Goal: Task Accomplishment & Management: Manage account settings

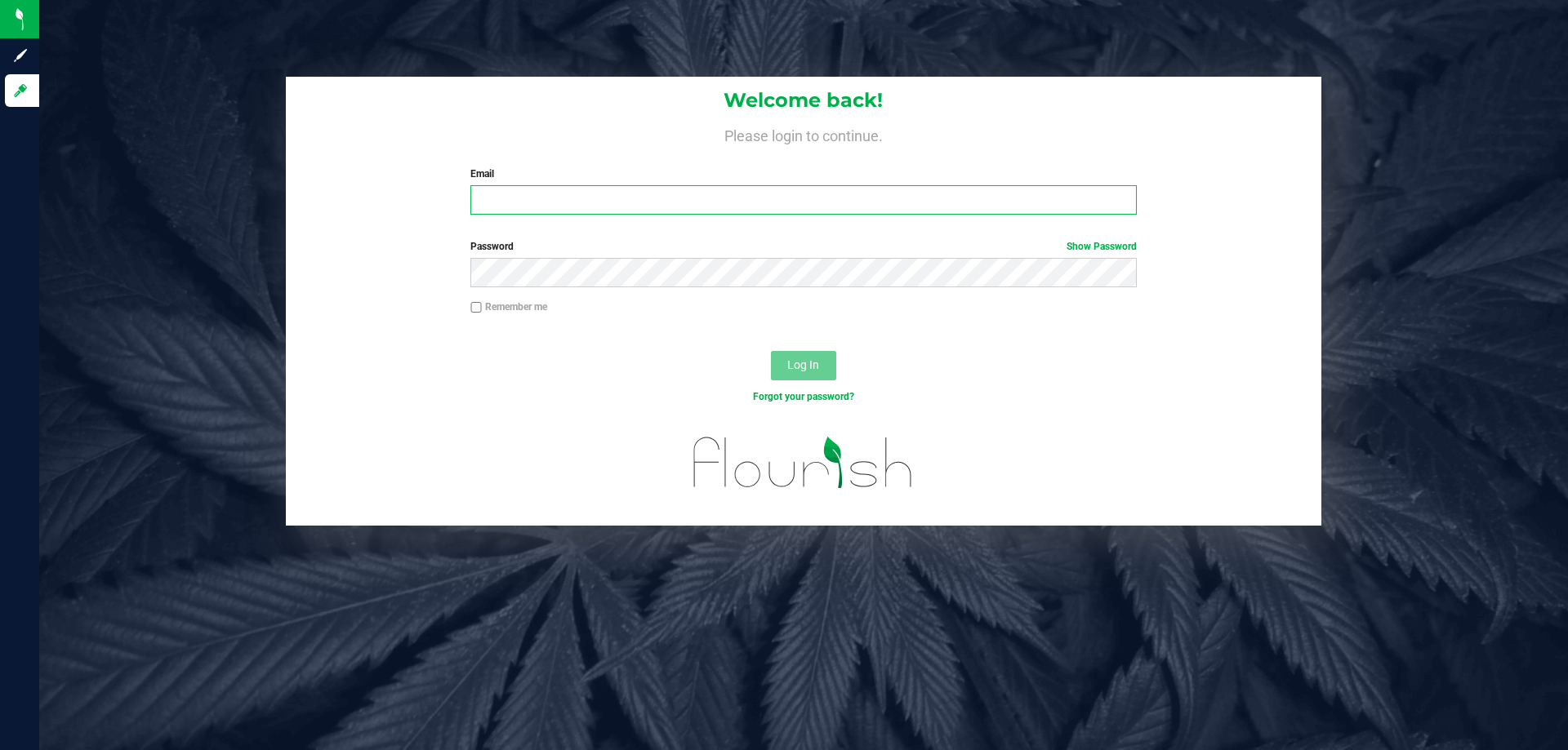
click at [565, 187] on input "Email" at bounding box center [803, 200] width 666 height 29
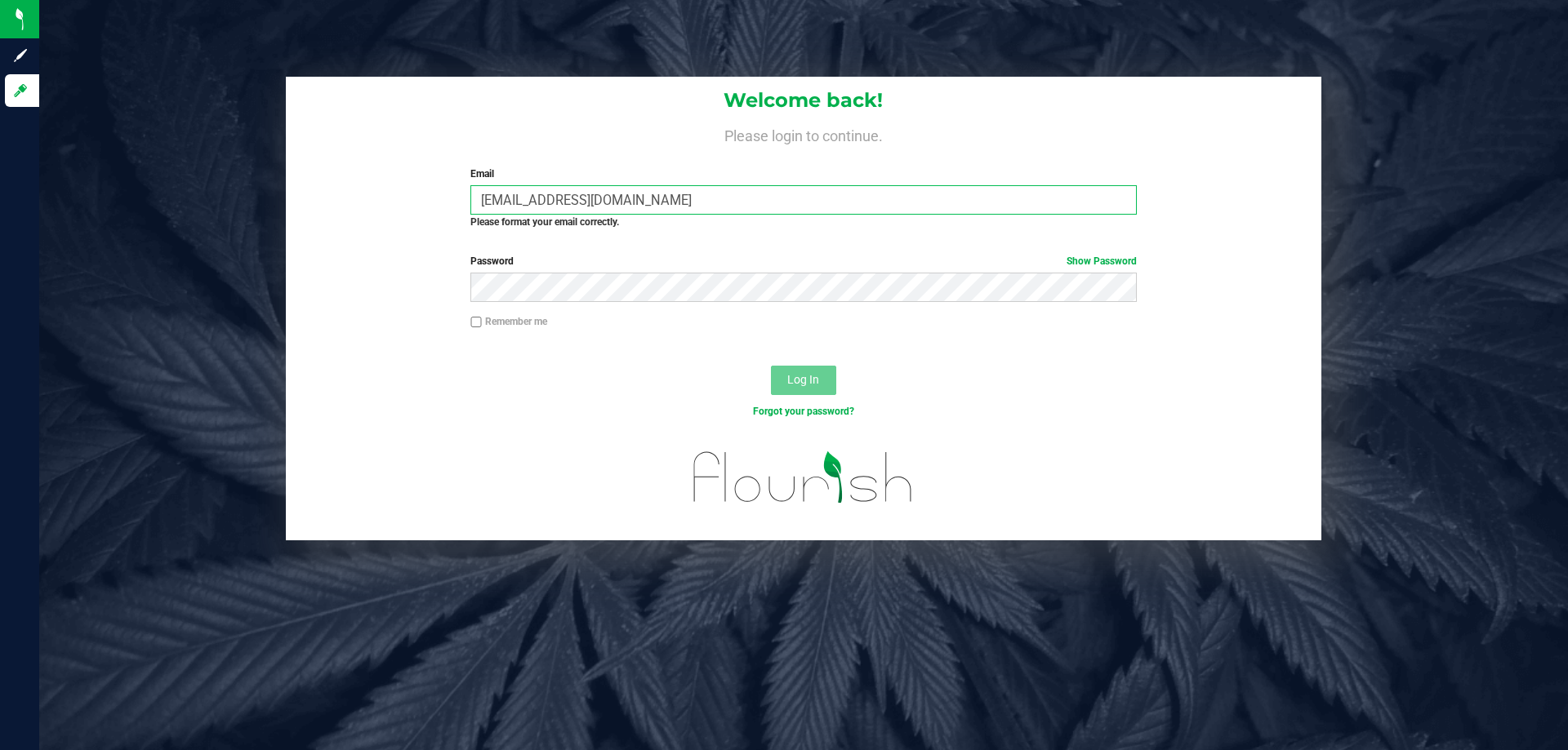
type input "Egibbins@liveparallel.com"
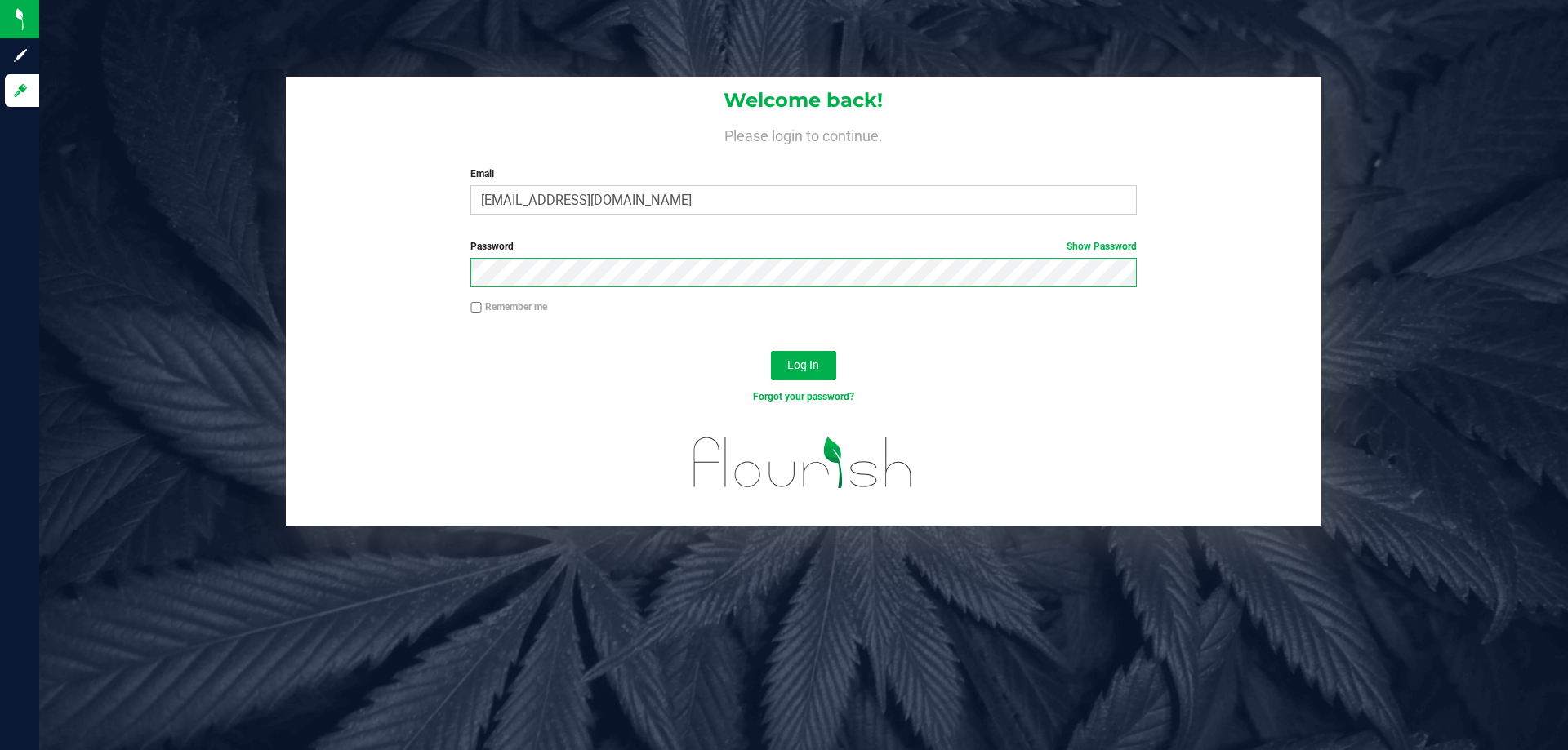
click at [771, 351] on button "Log In" at bounding box center [803, 366] width 65 height 29
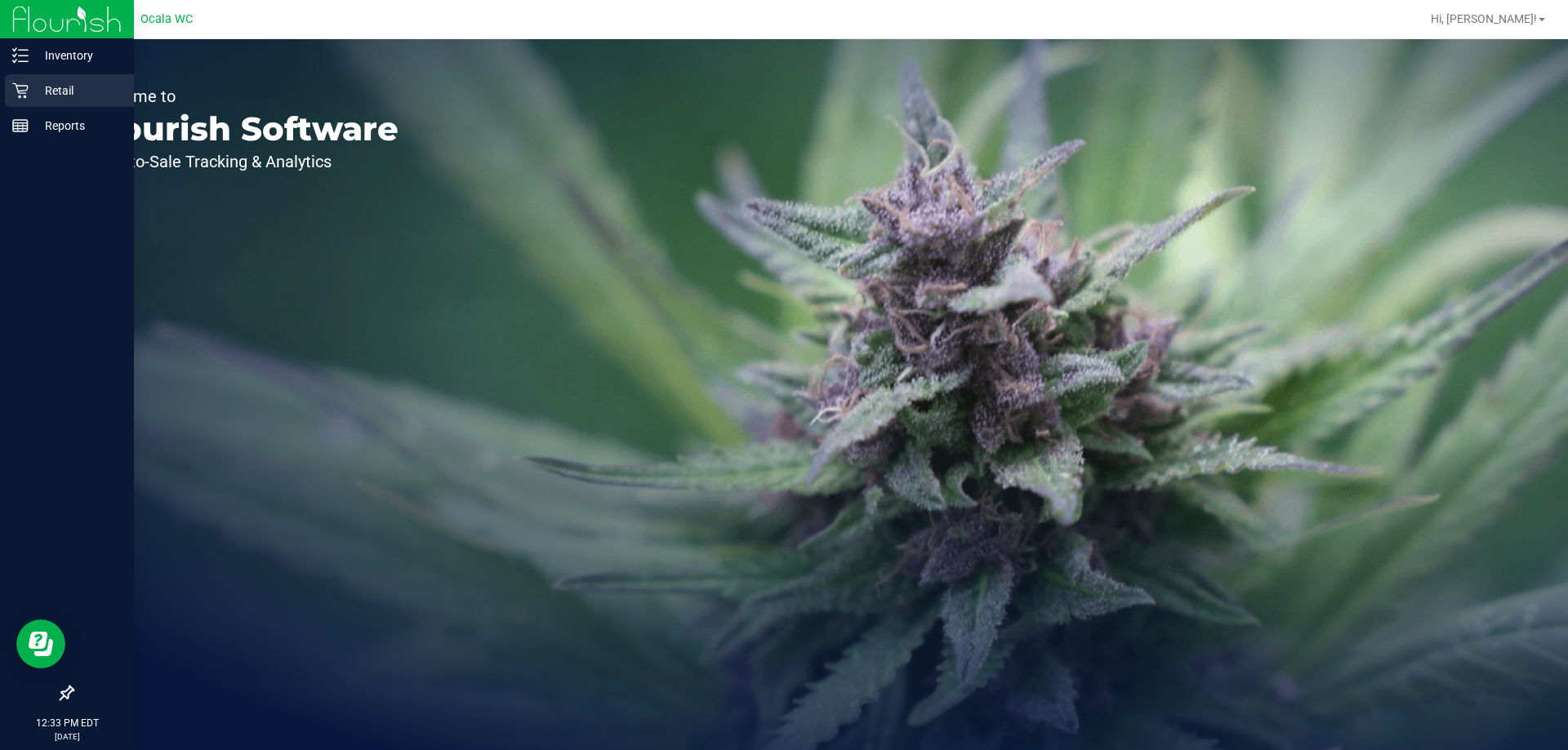
click at [17, 90] on icon at bounding box center [20, 90] width 16 height 16
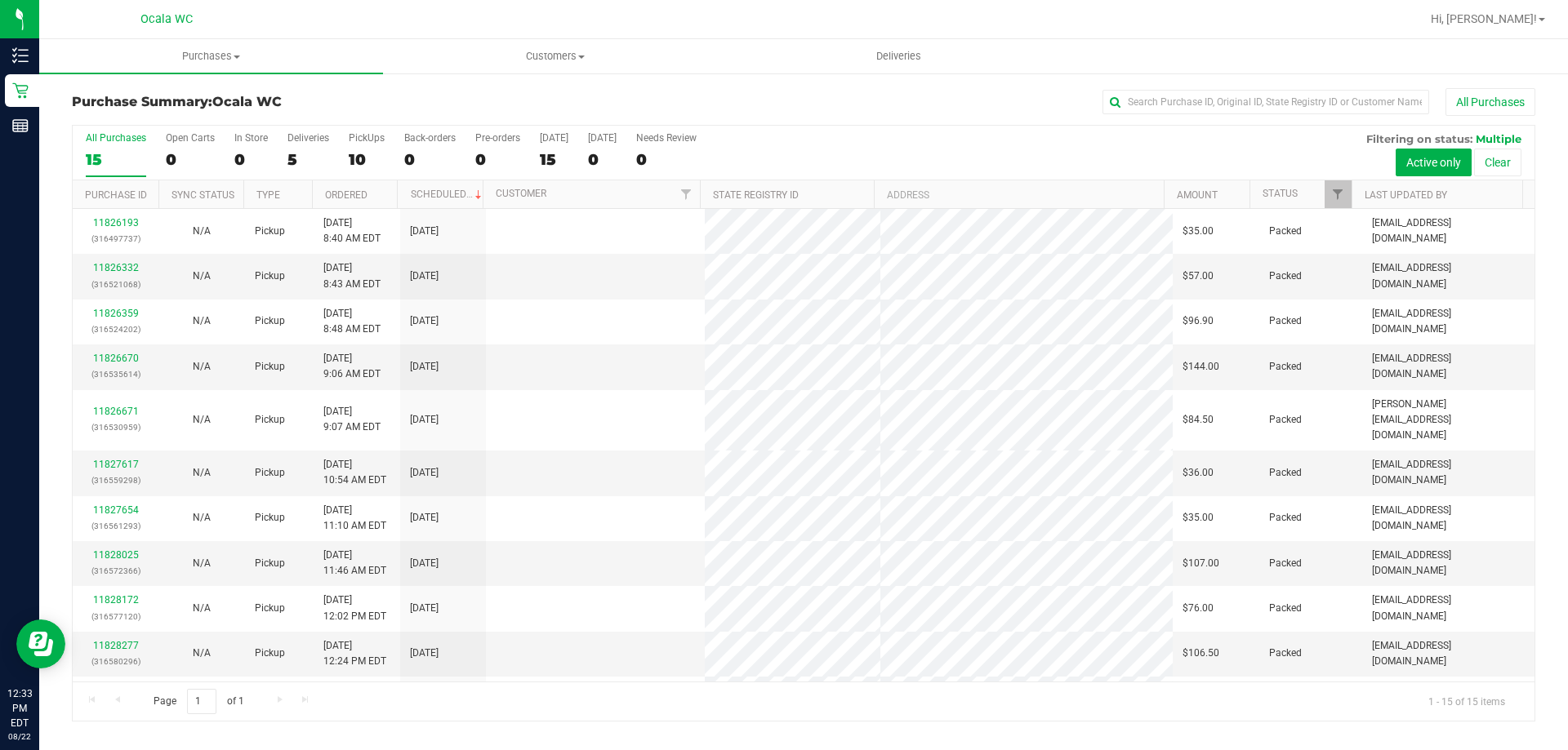
click at [389, 112] on div "Purchase Summary: Ocala WC All Purchases" at bounding box center [803, 106] width 1463 height 36
click at [292, 139] on div "Deliveries" at bounding box center [308, 138] width 41 height 11
click at [0, 0] on input "Deliveries 5" at bounding box center [0, 0] width 0 height 0
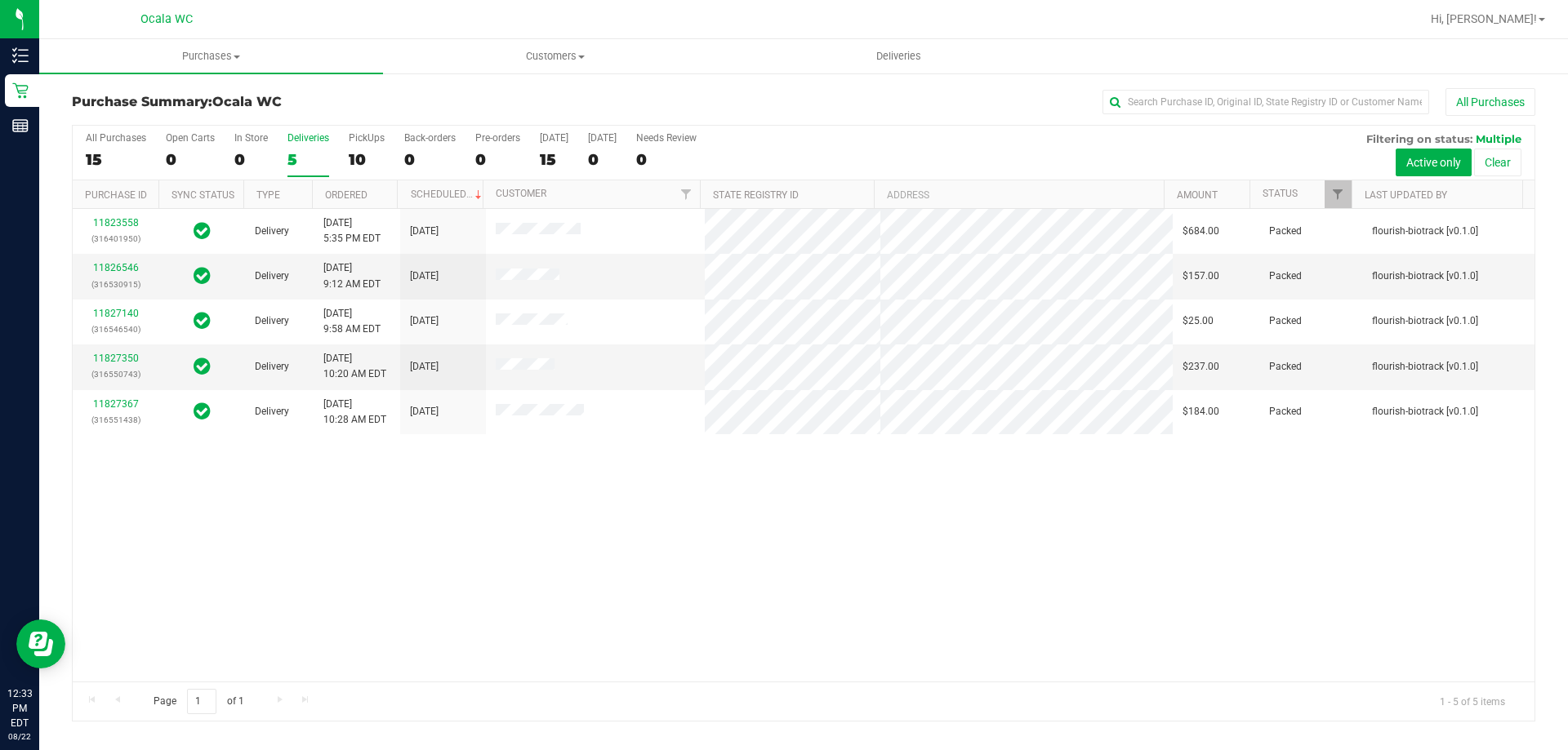
click at [529, 507] on div "11823558 (316401950) Delivery 8/21/2025 5:35 PM EDT 8/22/2025 $684.00 Packed fl…" at bounding box center [803, 445] width 1461 height 473
click at [884, 52] on span "Deliveries" at bounding box center [898, 56] width 89 height 15
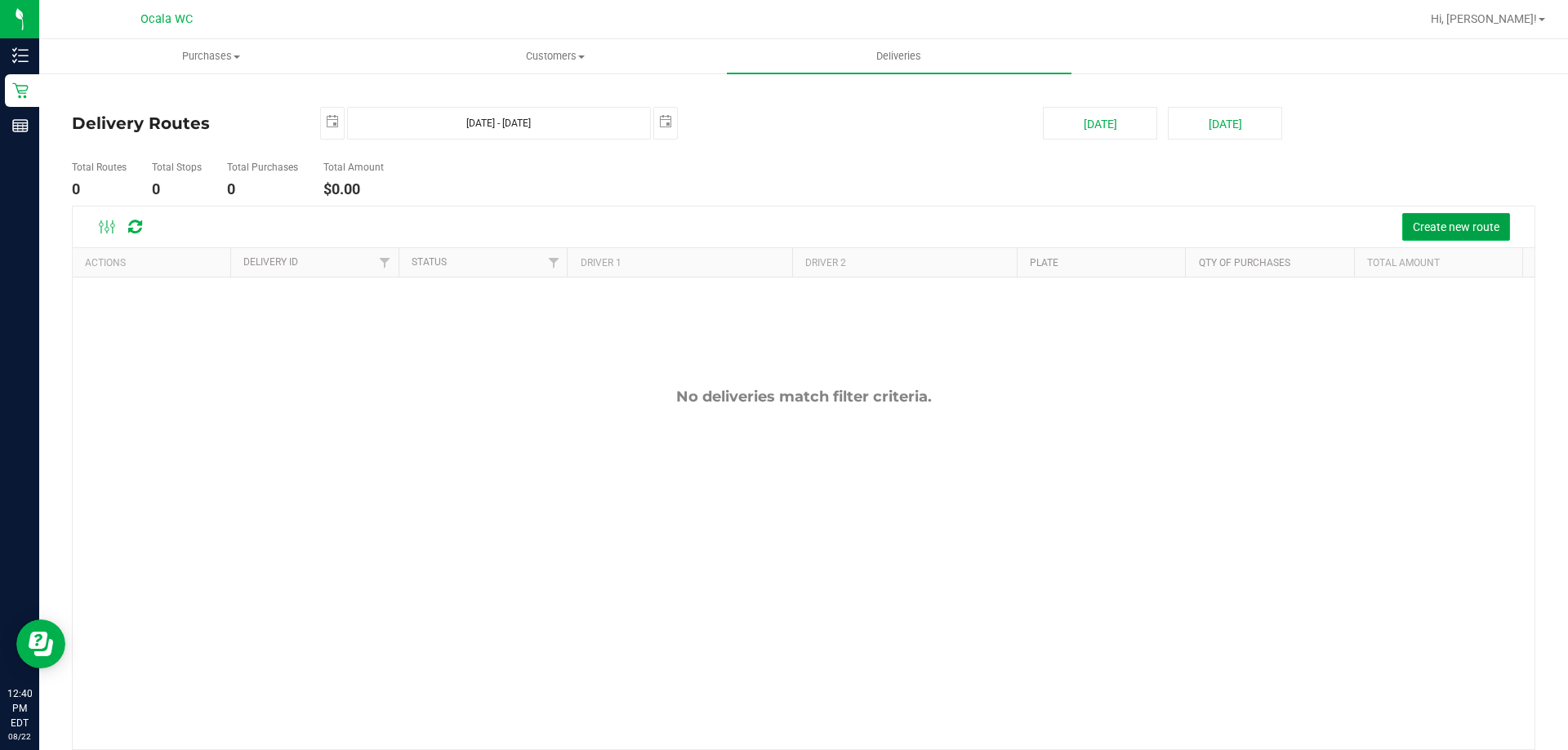
click at [1461, 218] on button "Create new route" at bounding box center [1455, 227] width 108 height 28
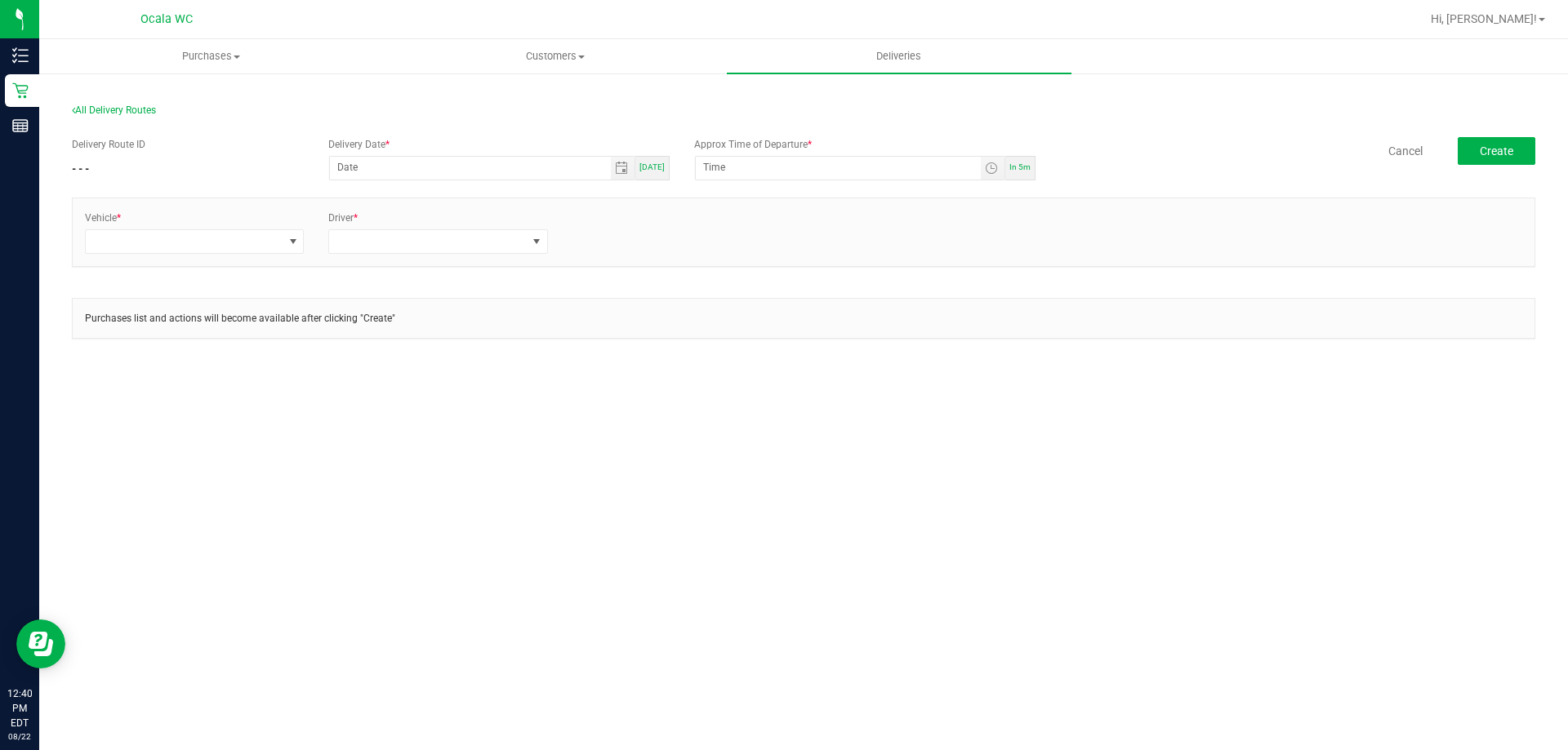
click at [658, 172] on div "Today" at bounding box center [653, 168] width 34 height 24
type input "[DATE]"
click at [1025, 174] on div "In 5m" at bounding box center [1020, 168] width 30 height 24
drag, startPoint x: 990, startPoint y: 174, endPoint x: 976, endPoint y: 169, distance: 14.9
click at [990, 173] on span "Toggle time list" at bounding box center [991, 168] width 13 height 13
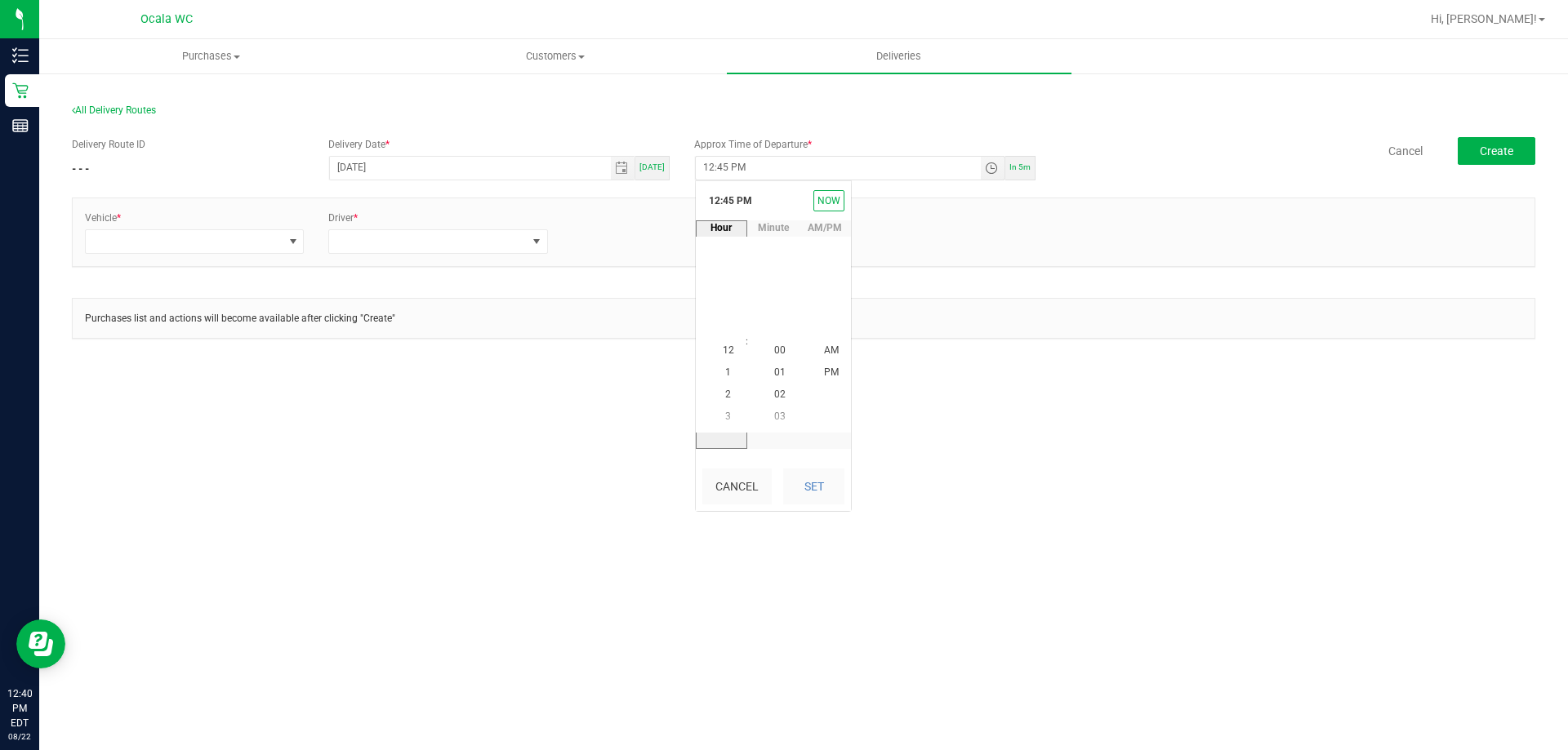
scroll to position [22, 0]
click at [723, 375] on li "1" at bounding box center [728, 373] width 40 height 22
click at [779, 373] on span "20" at bounding box center [779, 373] width 11 height 11
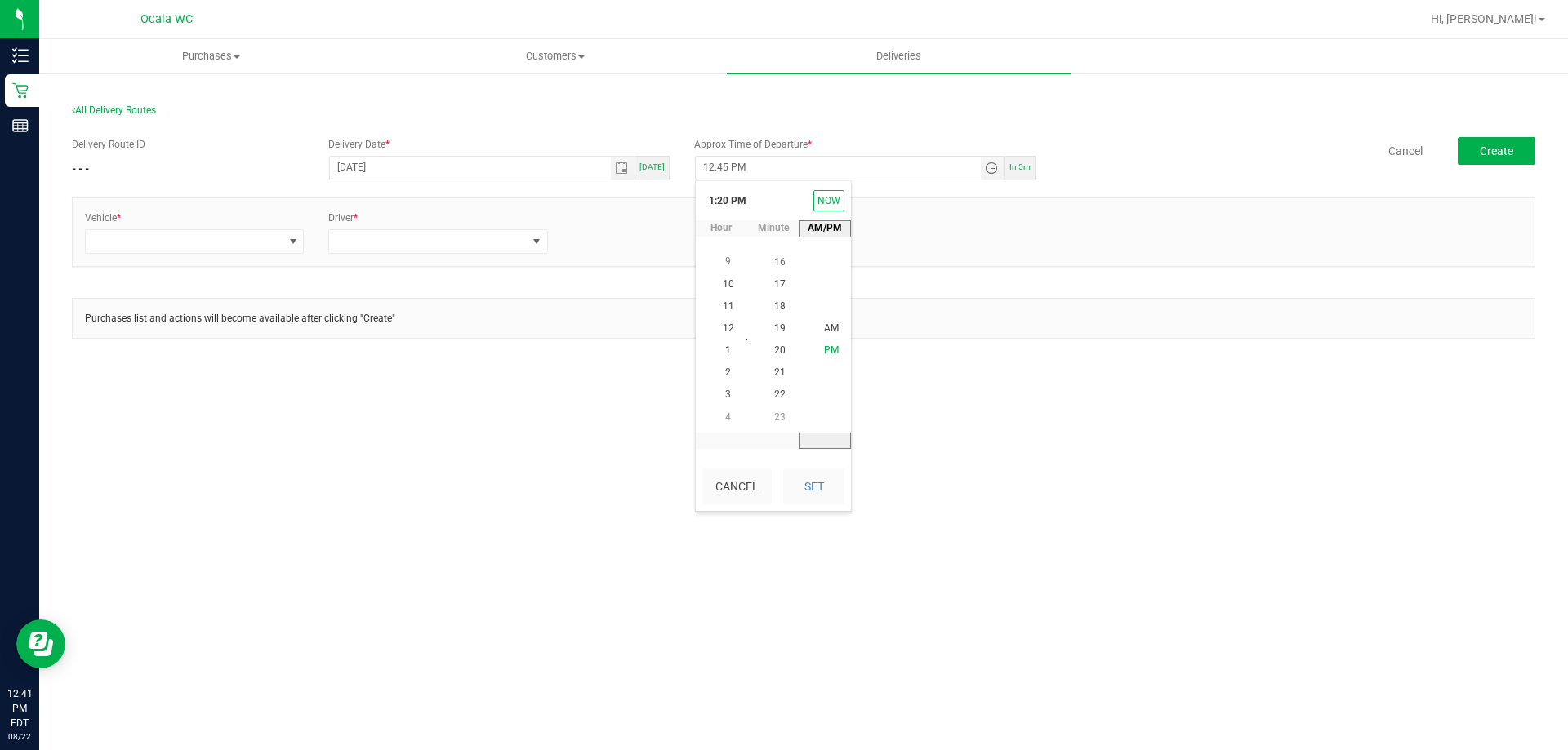
click at [824, 347] on span "PM" at bounding box center [831, 350] width 15 height 11
click at [816, 493] on button "Set" at bounding box center [813, 487] width 61 height 36
type input "1:20 PM"
click at [289, 244] on span at bounding box center [293, 241] width 13 height 13
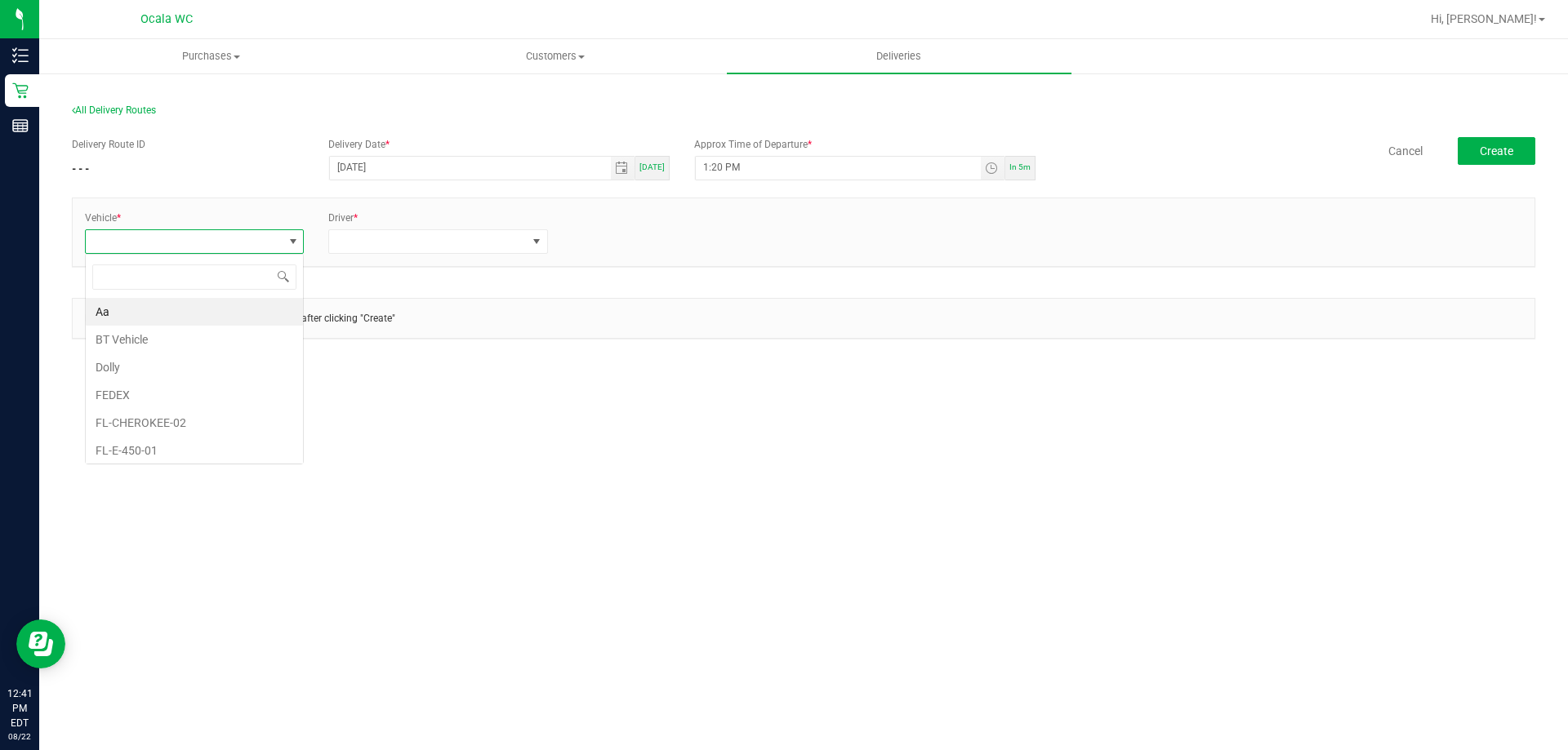
scroll to position [24, 220]
type input "rog"
click at [218, 309] on li "FL-ROGUE-01" at bounding box center [195, 312] width 217 height 28
click at [371, 247] on span at bounding box center [427, 241] width 197 height 23
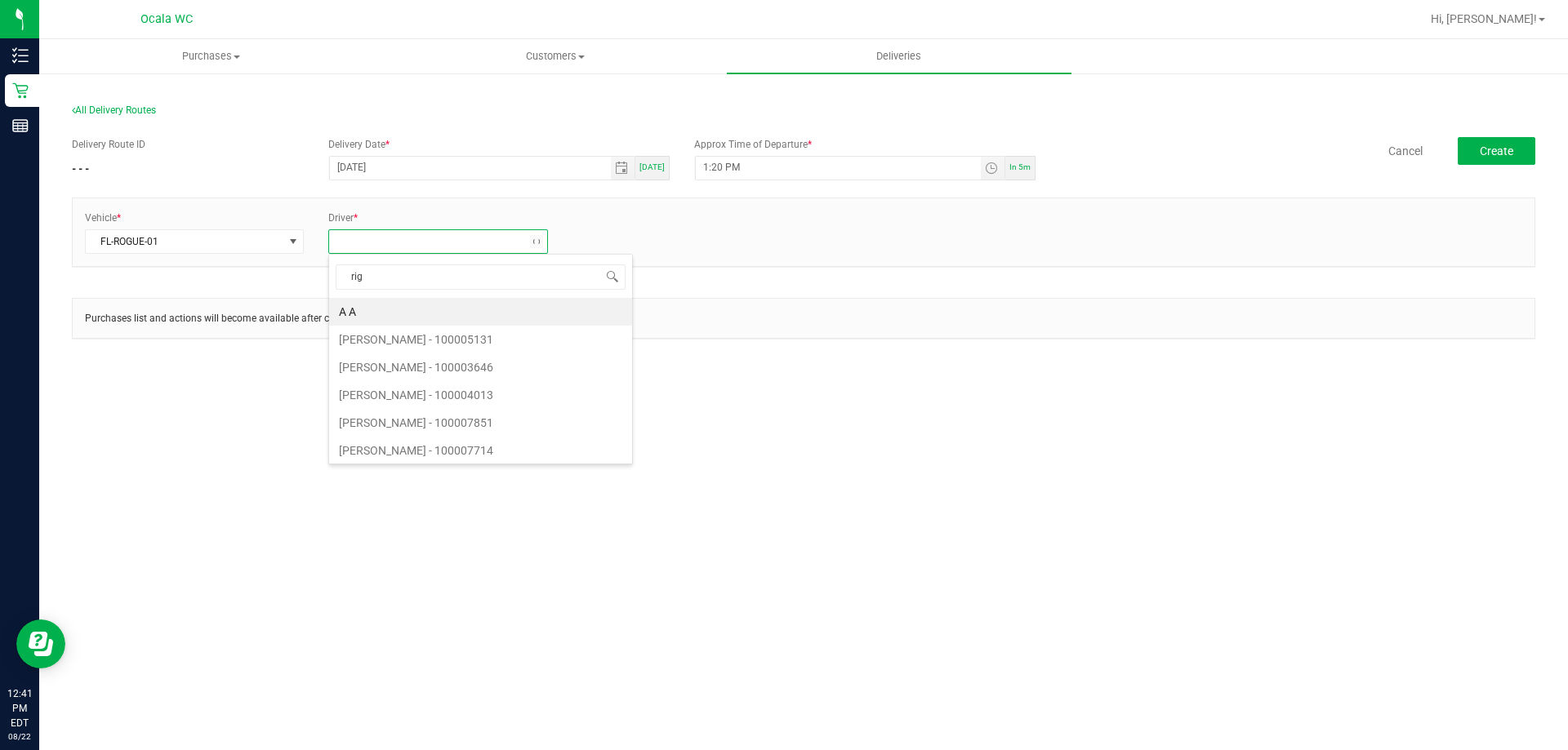
type input "rigs"
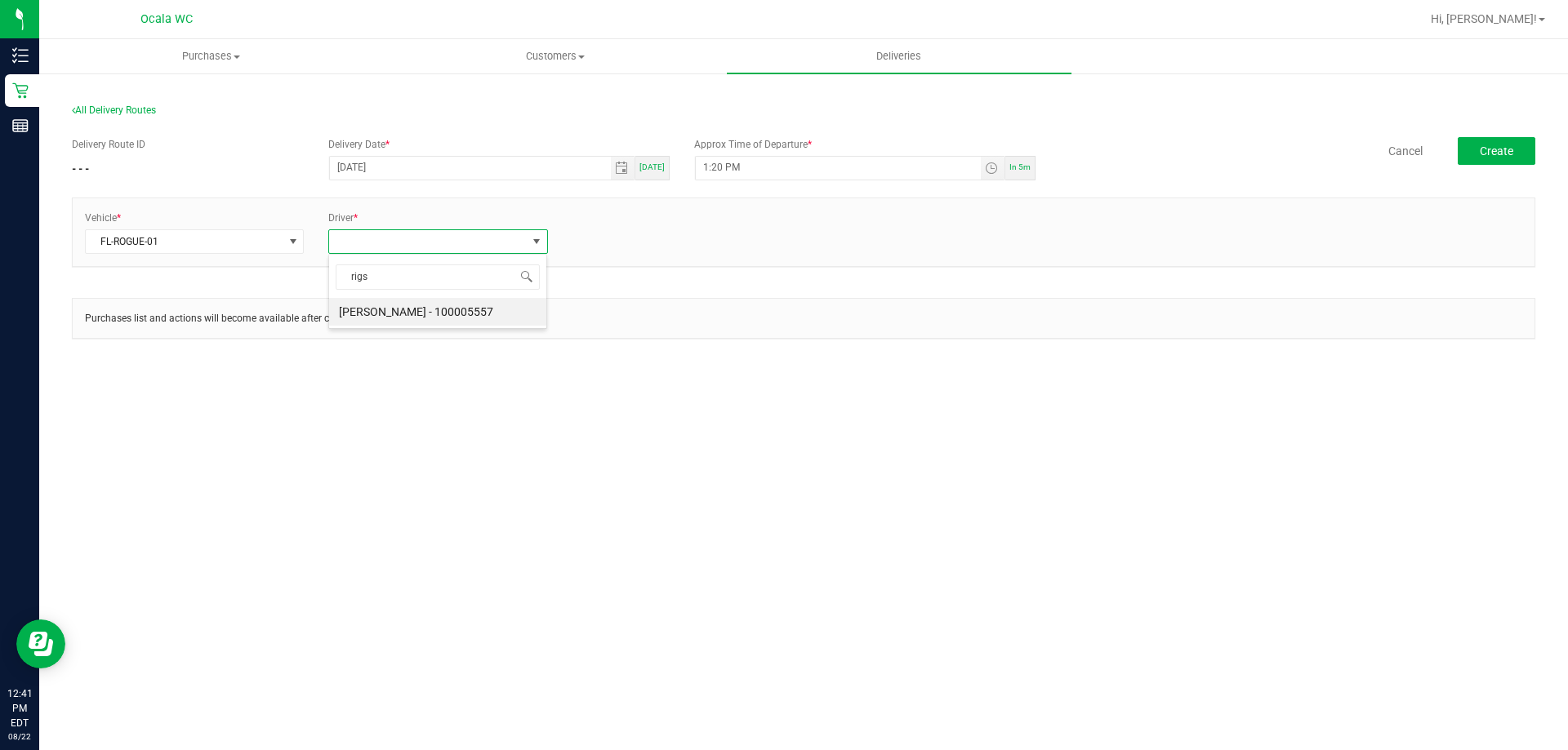
click at [492, 325] on div "rigs Nicolette Rigsby - 100005557" at bounding box center [437, 291] width 219 height 75
click at [505, 320] on li "Nicolette Rigsby - 100005557" at bounding box center [437, 312] width 217 height 28
click at [608, 237] on link "+ Add Driver" at bounding box center [599, 236] width 54 height 11
click at [642, 243] on span at bounding box center [672, 241] width 197 height 23
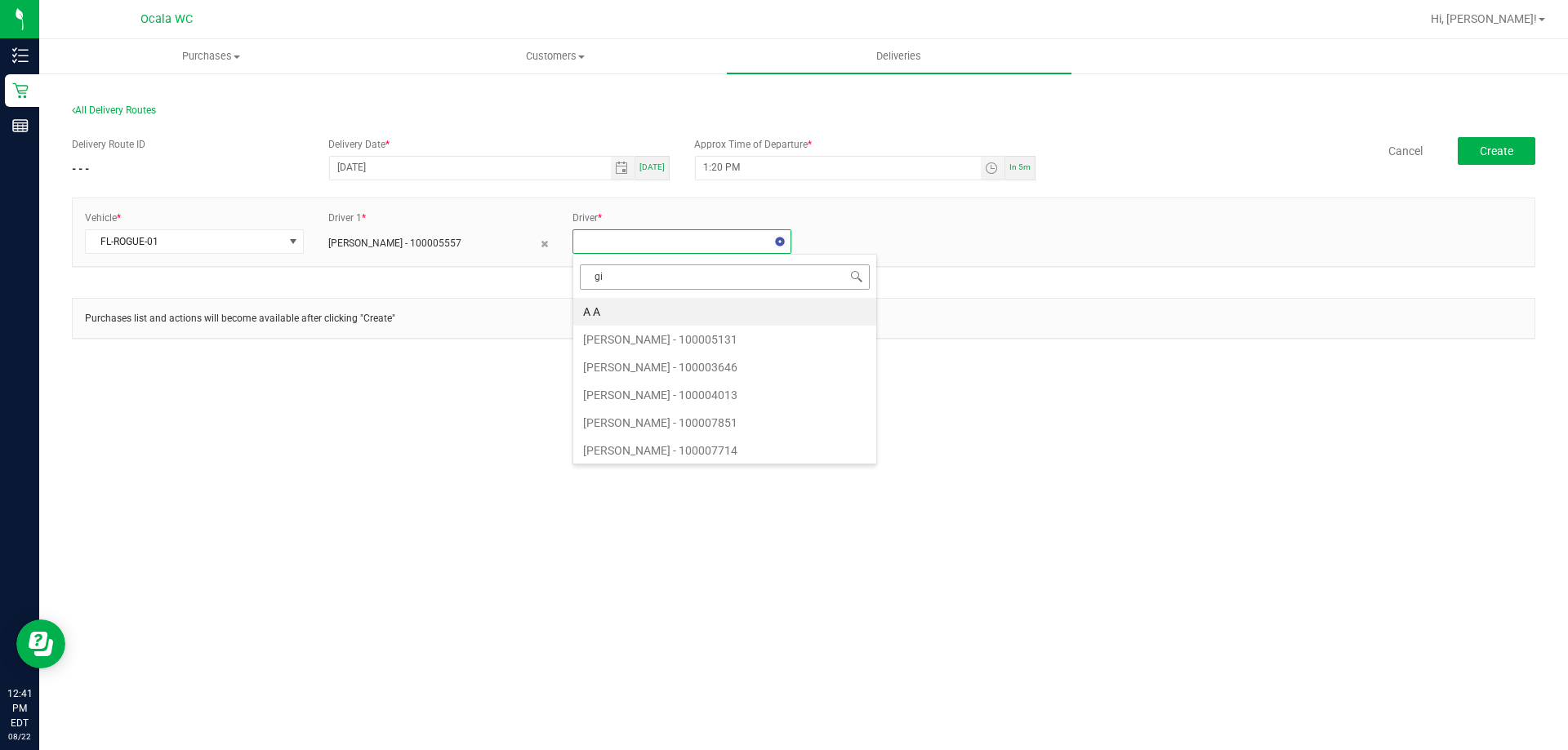
type input "gib"
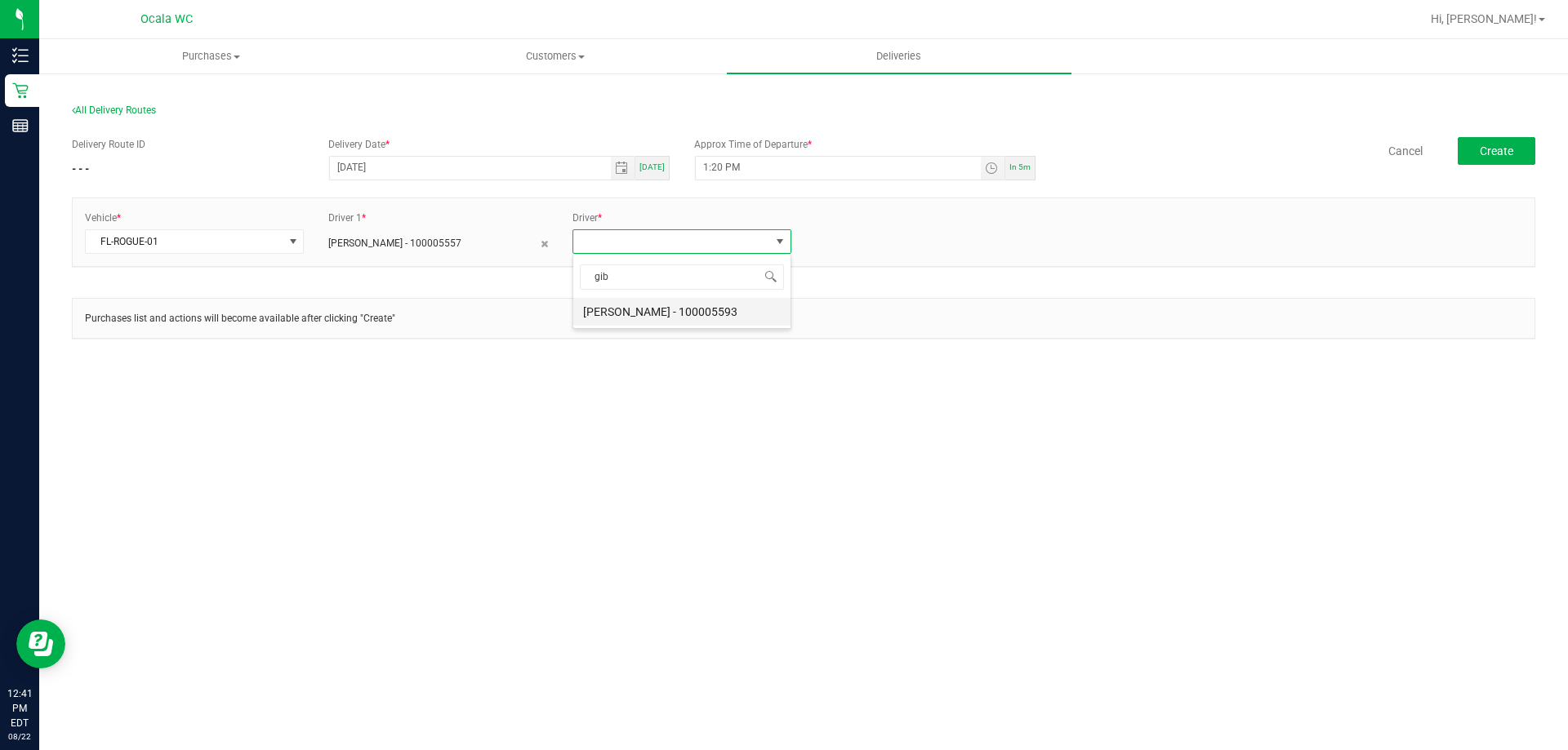
click at [627, 303] on li "Elijah Gibbins - 100005593" at bounding box center [682, 312] width 217 height 28
click at [1483, 164] on button "Create" at bounding box center [1497, 151] width 77 height 28
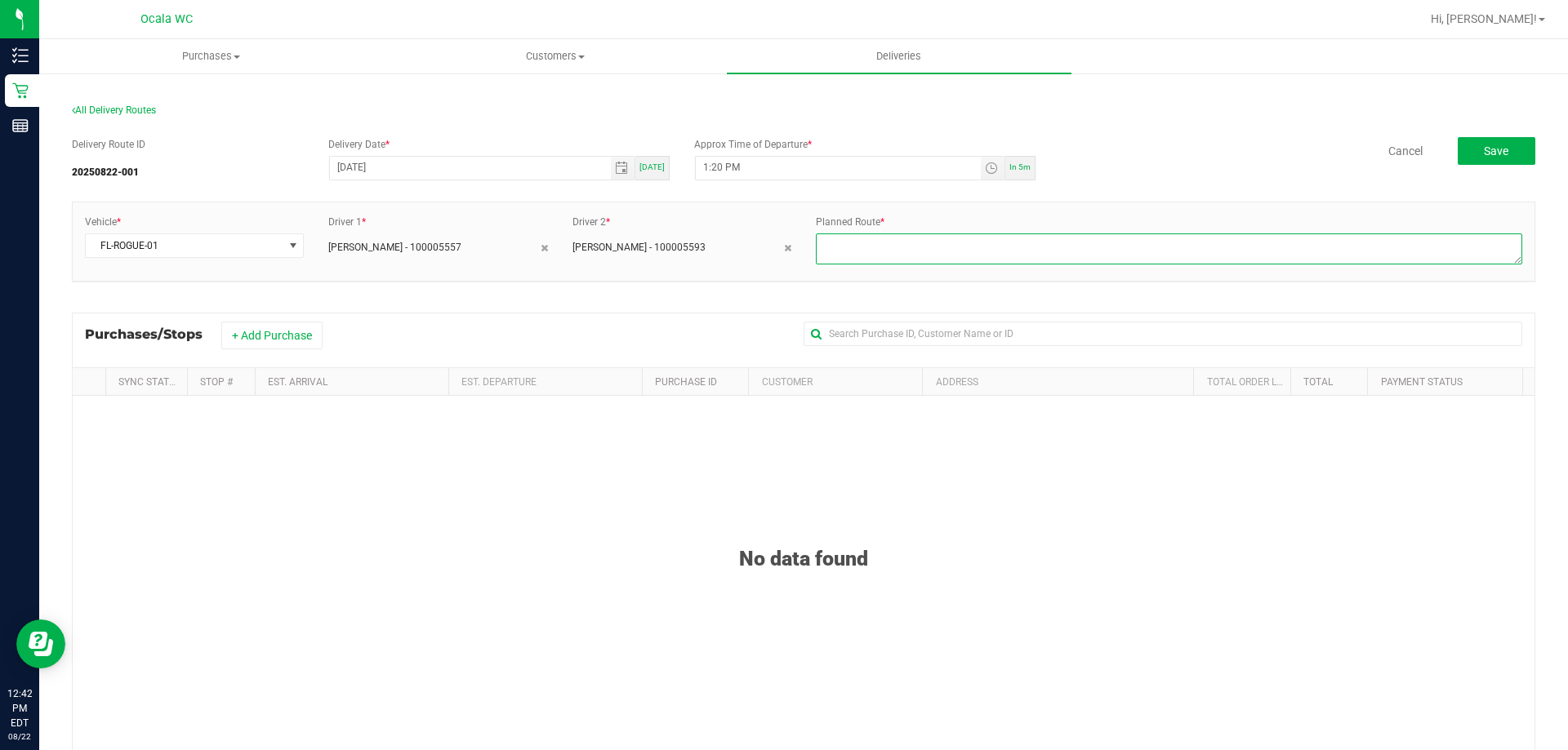
click at [918, 261] on textarea at bounding box center [1168, 249] width 706 height 31
type textarea "Ocala drives to PTS"
click at [288, 338] on button "+ Add Purchase" at bounding box center [272, 336] width 102 height 28
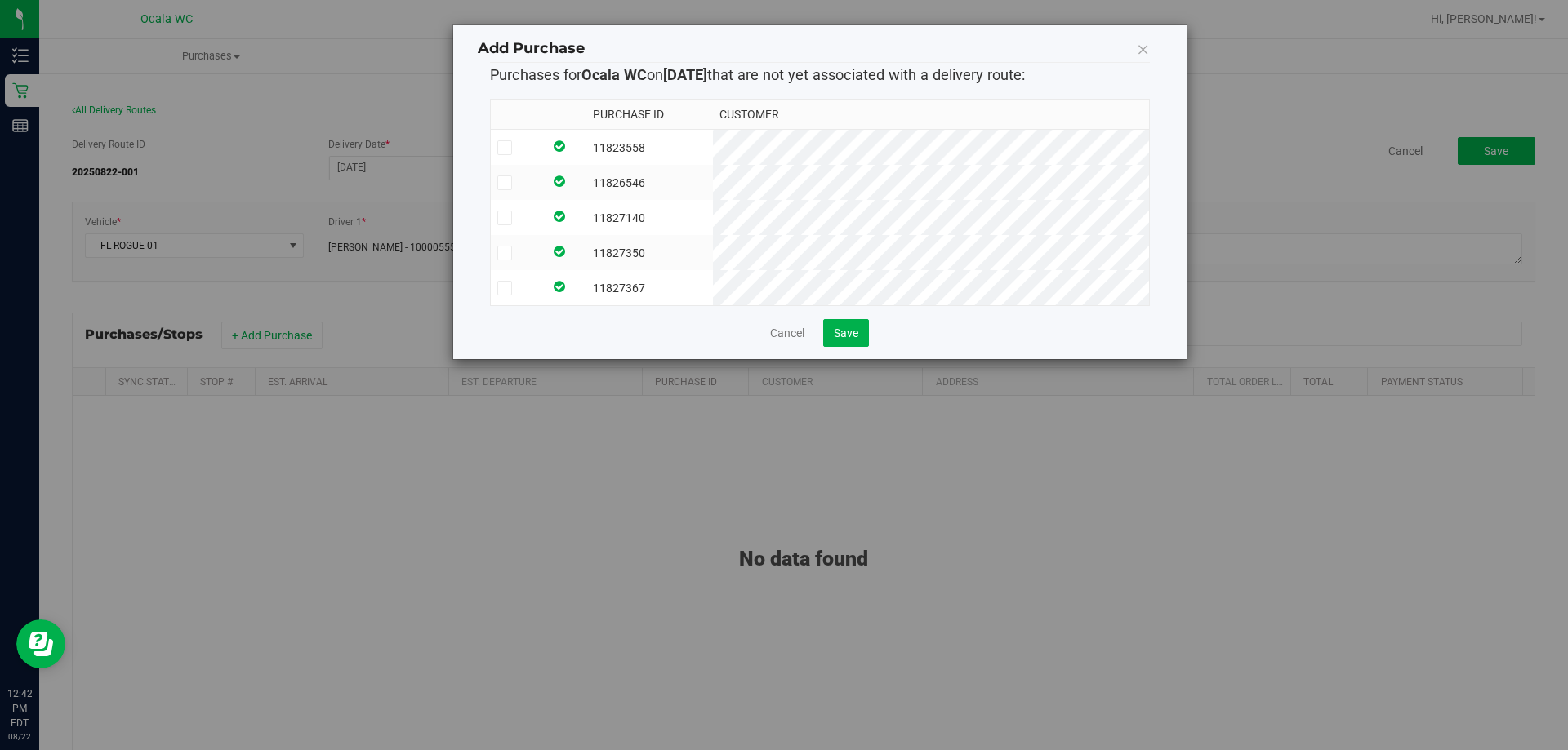
click at [586, 146] on td at bounding box center [565, 148] width 43 height 36
click at [586, 174] on td at bounding box center [565, 183] width 43 height 35
click at [586, 221] on td at bounding box center [565, 217] width 43 height 35
click at [648, 250] on td "11827350" at bounding box center [649, 252] width 127 height 35
drag, startPoint x: 655, startPoint y: 299, endPoint x: 684, endPoint y: 317, distance: 34.1
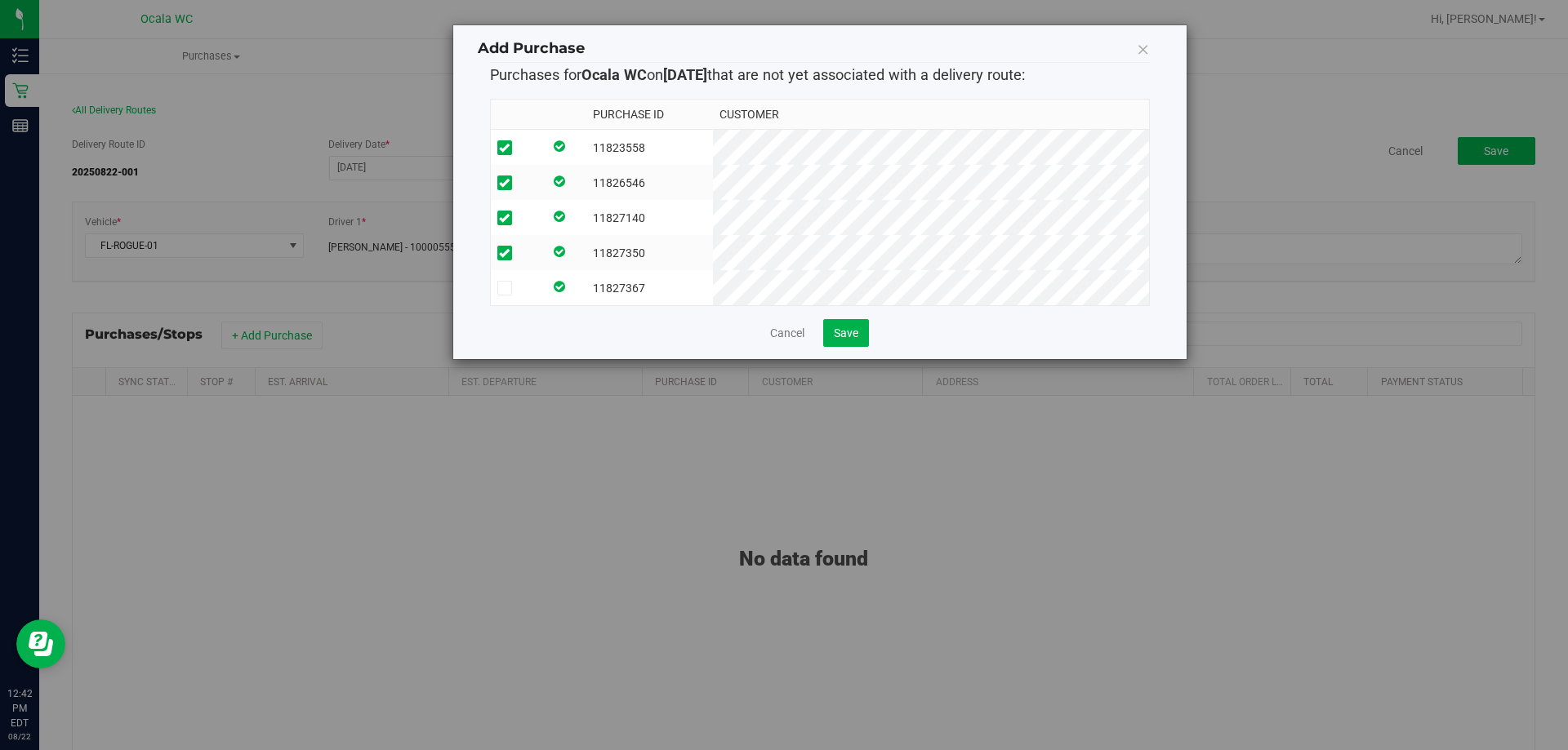
click at [654, 300] on td "11827367" at bounding box center [649, 288] width 127 height 35
click at [845, 359] on div "Add Purchase Purchases for Ocala WC on 8/22/2025 that are not yet associated wi…" at bounding box center [820, 192] width 734 height 334
click at [847, 347] on button "Save" at bounding box center [846, 333] width 46 height 28
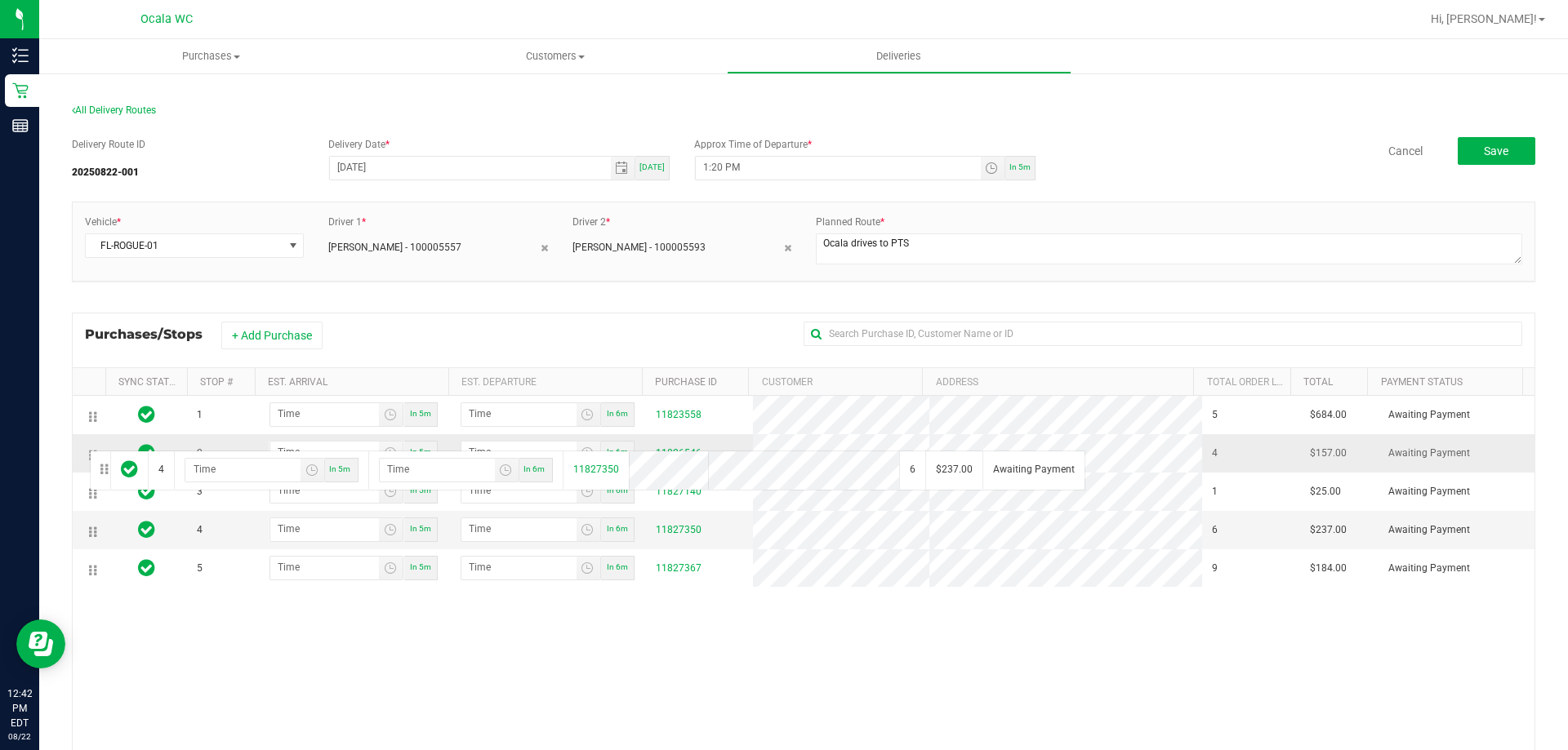
drag, startPoint x: 93, startPoint y: 531, endPoint x: 87, endPoint y: 449, distance: 82.2
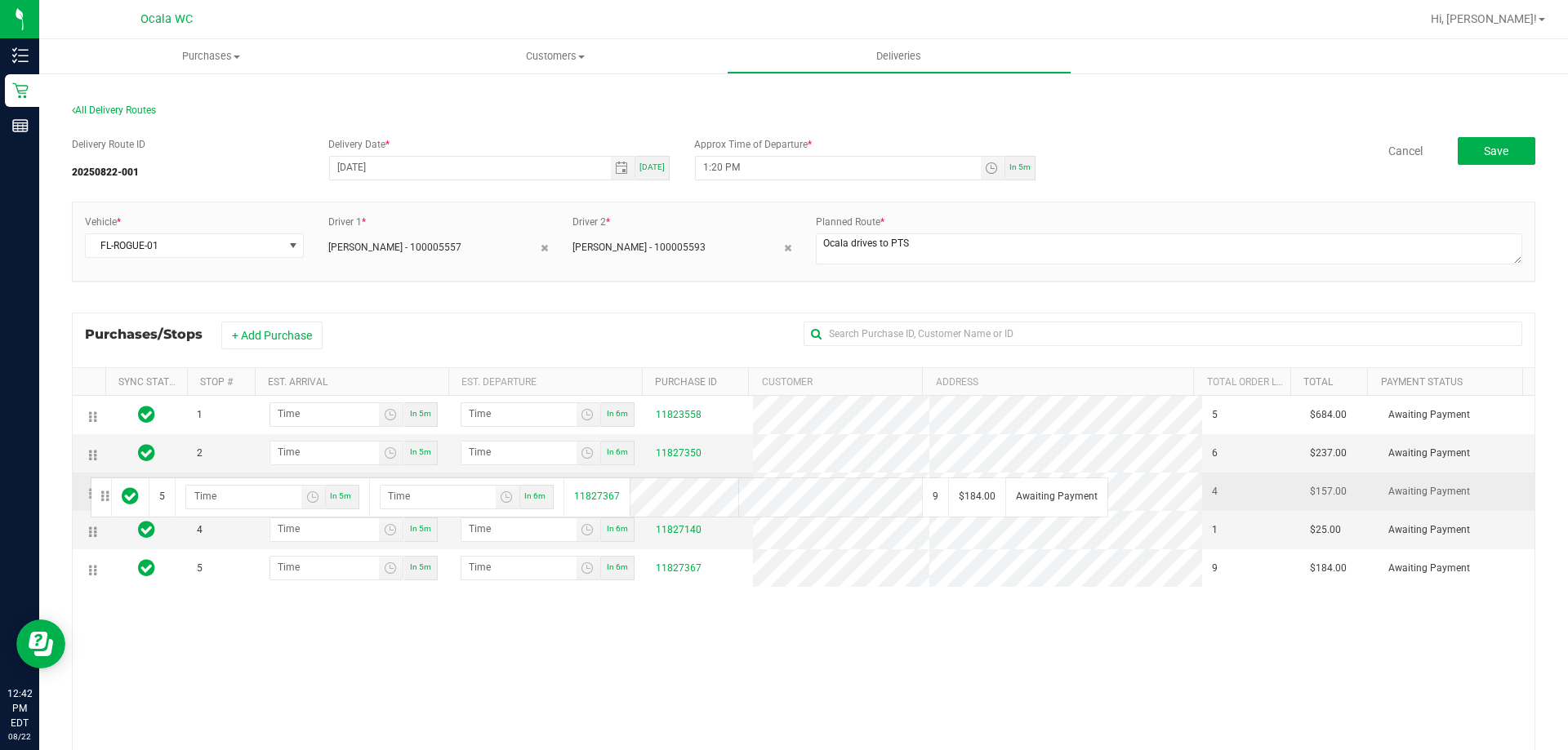
drag, startPoint x: 94, startPoint y: 569, endPoint x: 90, endPoint y: 476, distance: 93.1
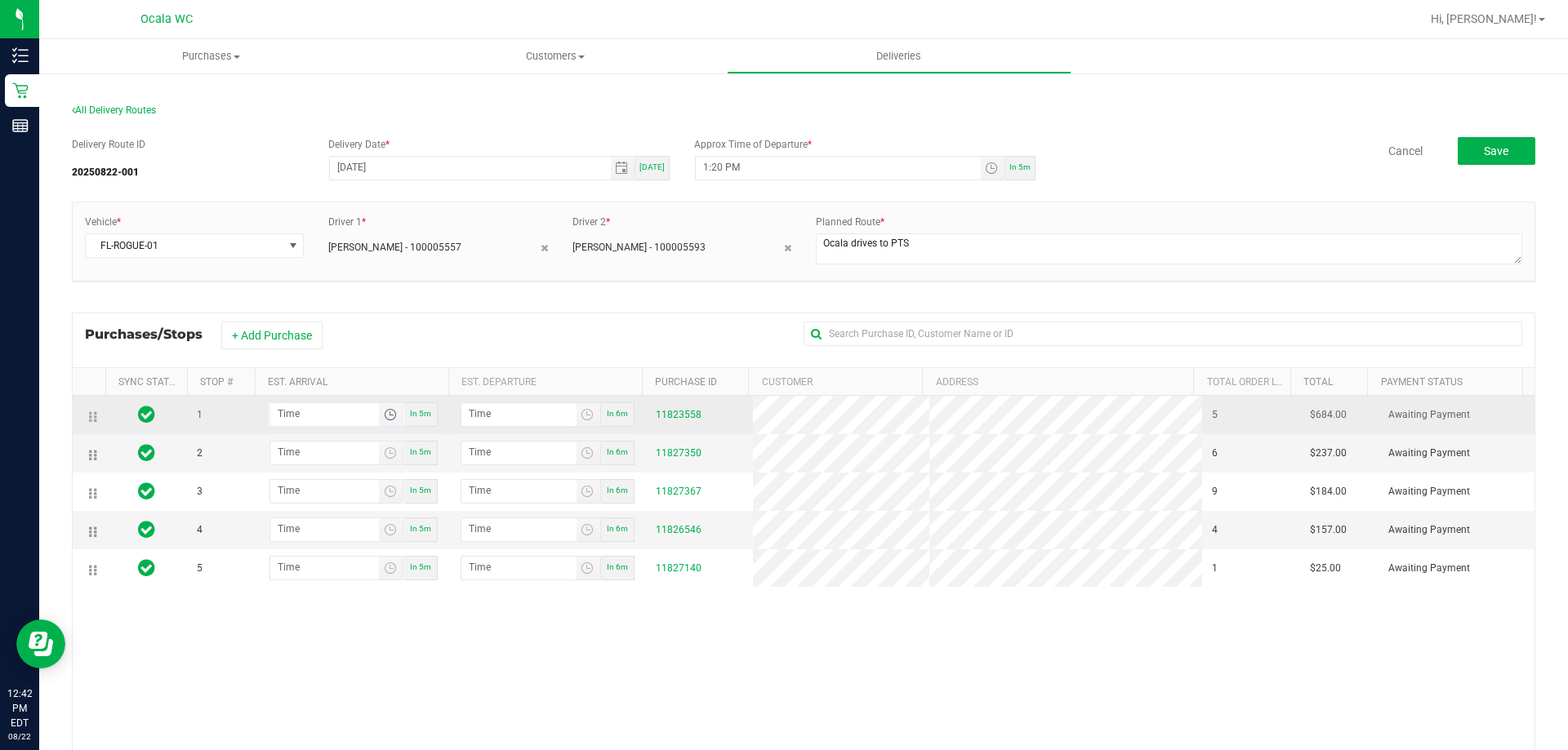
click at [387, 420] on span "Toggle time list" at bounding box center [390, 414] width 13 height 13
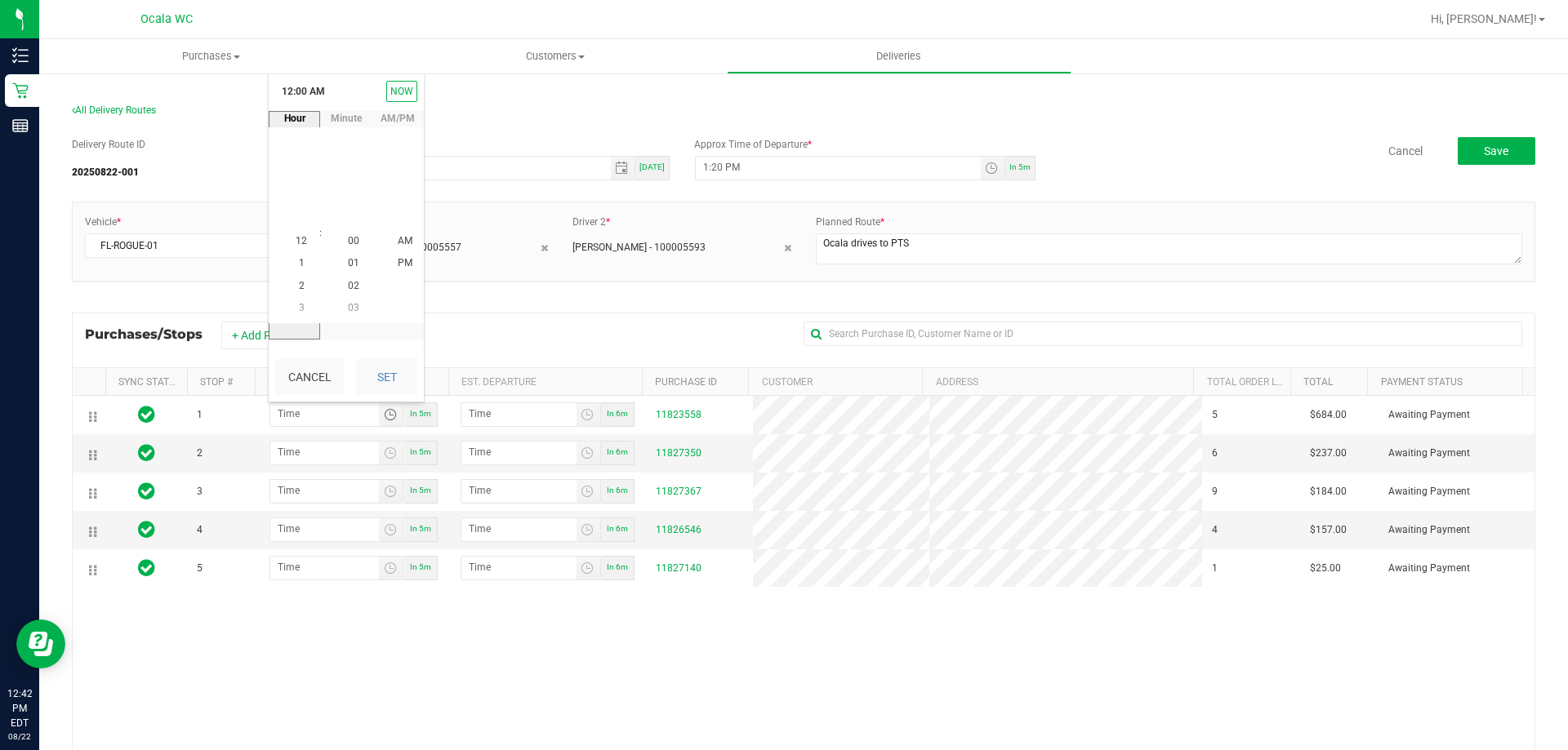
drag, startPoint x: 299, startPoint y: 282, endPoint x: 324, endPoint y: 257, distance: 35.4
click at [299, 280] on li "2" at bounding box center [301, 287] width 40 height 22
drag, startPoint x: 349, startPoint y: 239, endPoint x: 362, endPoint y: 241, distance: 13.2
click at [349, 238] on span "00" at bounding box center [353, 241] width 11 height 11
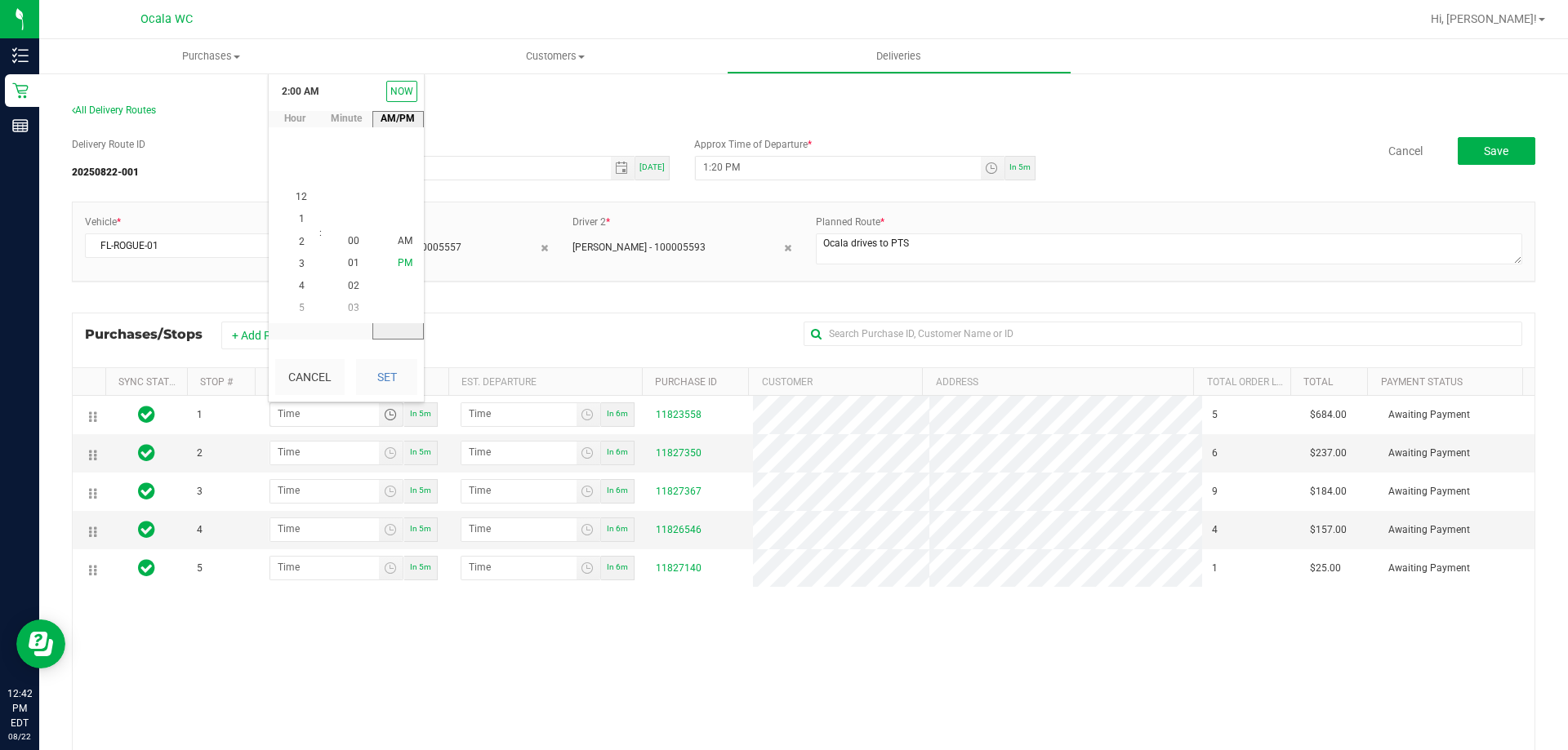
click at [398, 259] on span "PM" at bounding box center [405, 263] width 15 height 11
click at [392, 369] on button "Set" at bounding box center [386, 377] width 61 height 36
type input "2:00 PM"
type input "2:01 PM"
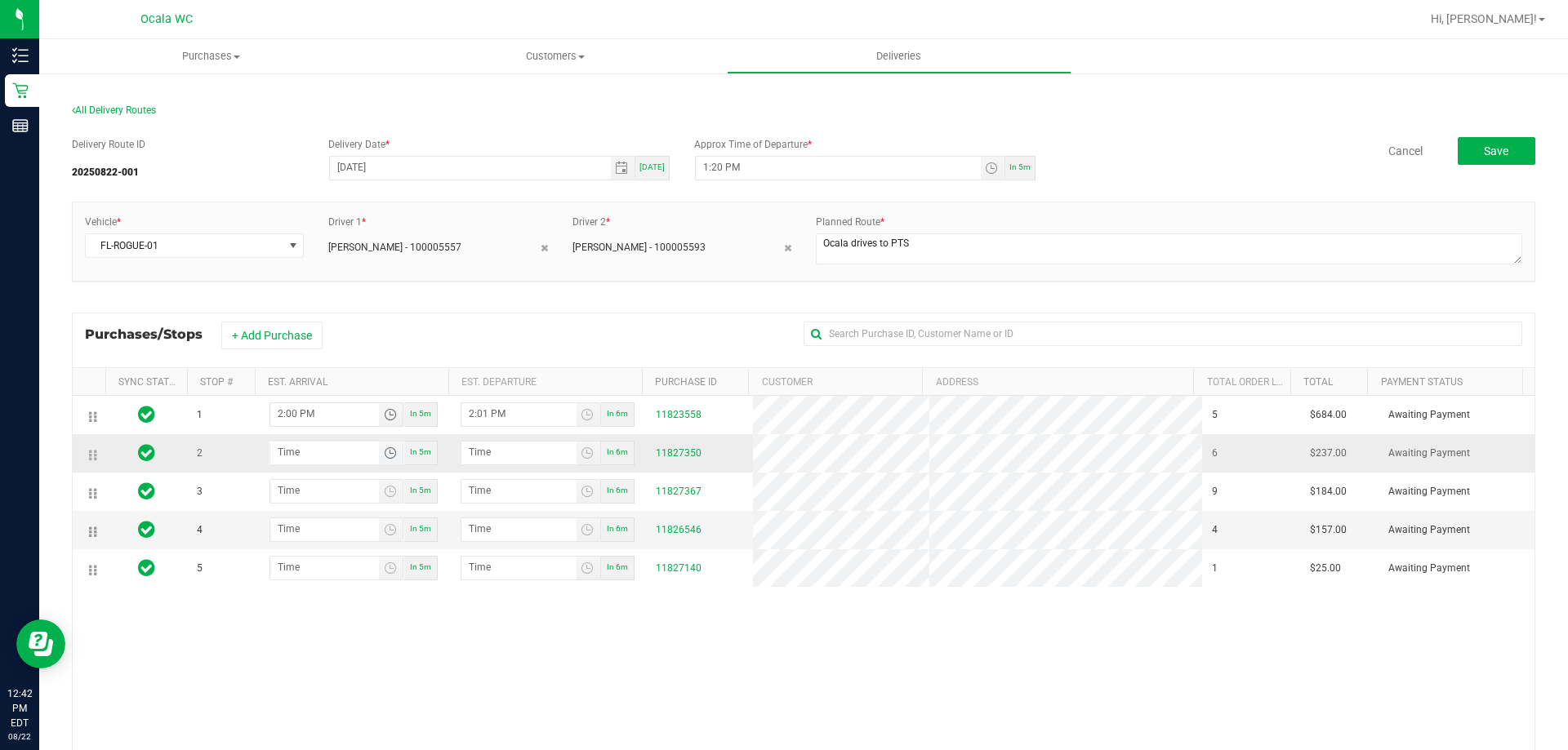
click at [385, 458] on span "Toggle time list" at bounding box center [390, 453] width 13 height 13
click at [301, 327] on li "2" at bounding box center [301, 325] width 40 height 22
click at [350, 279] on span "20" at bounding box center [353, 280] width 11 height 11
click at [402, 299] on span "PM" at bounding box center [405, 301] width 15 height 11
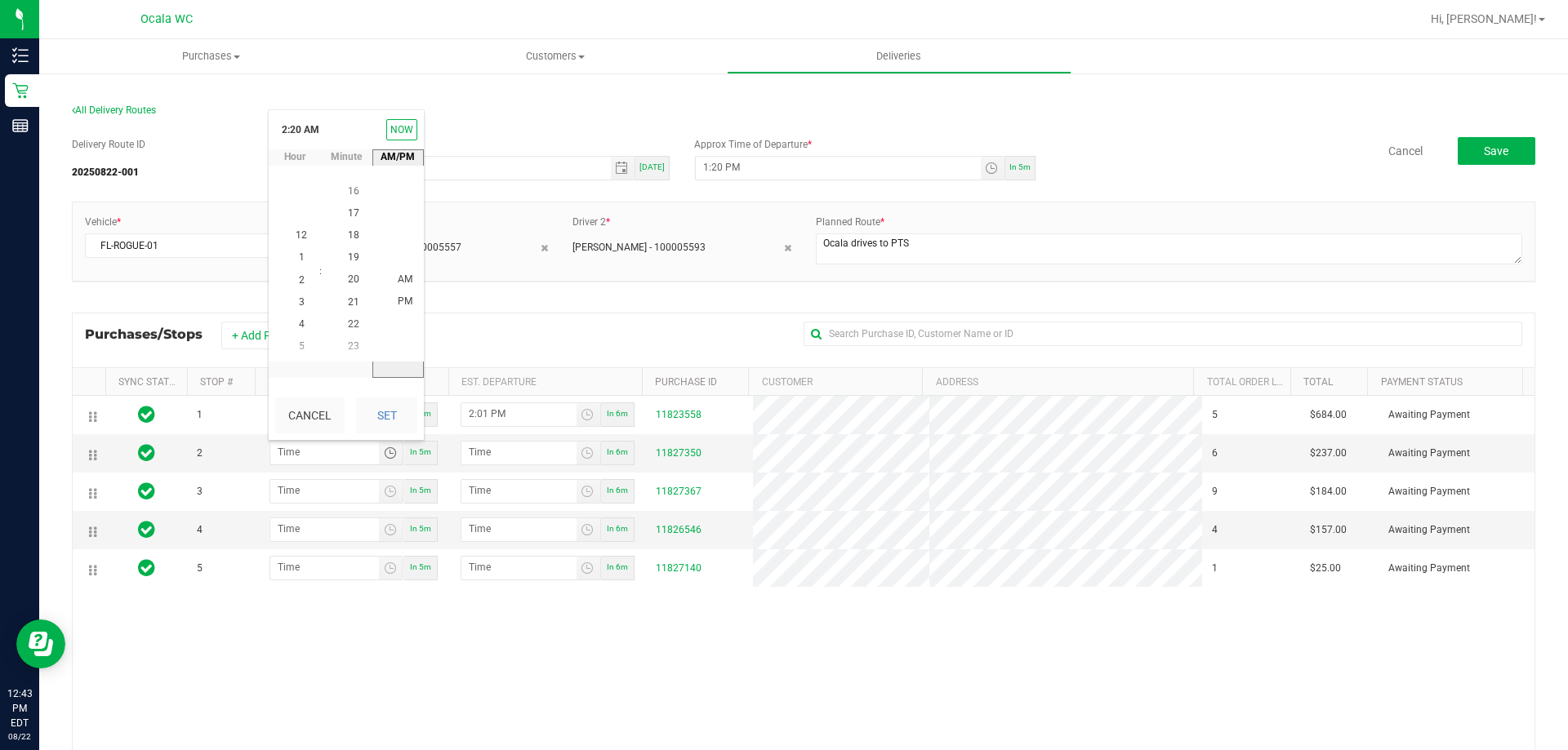
scroll to position [22, 0]
click at [389, 426] on button "Set" at bounding box center [386, 416] width 61 height 36
type input "2:20 PM"
type input "2:21 PM"
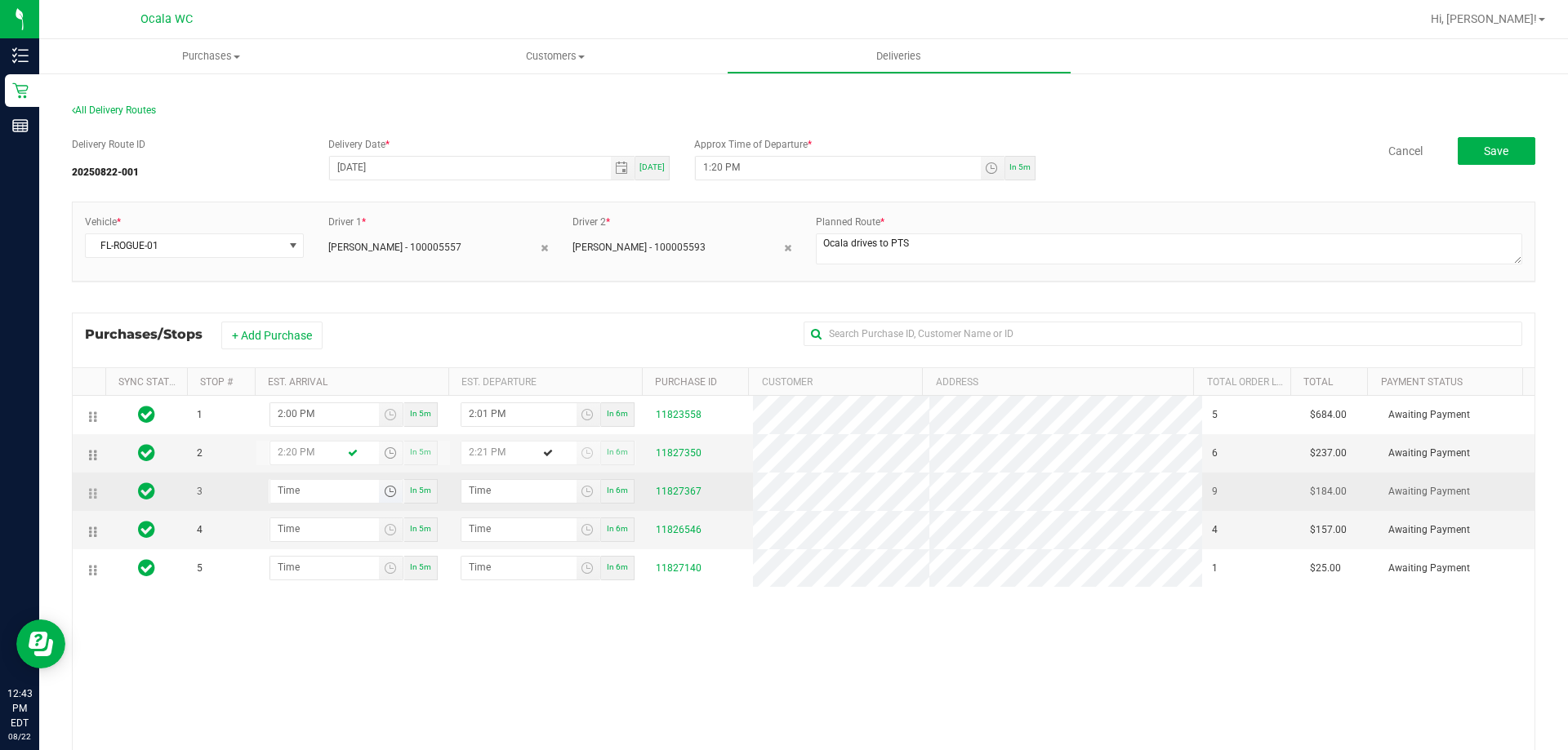
click at [387, 493] on span "Toggle time list" at bounding box center [390, 491] width 13 height 13
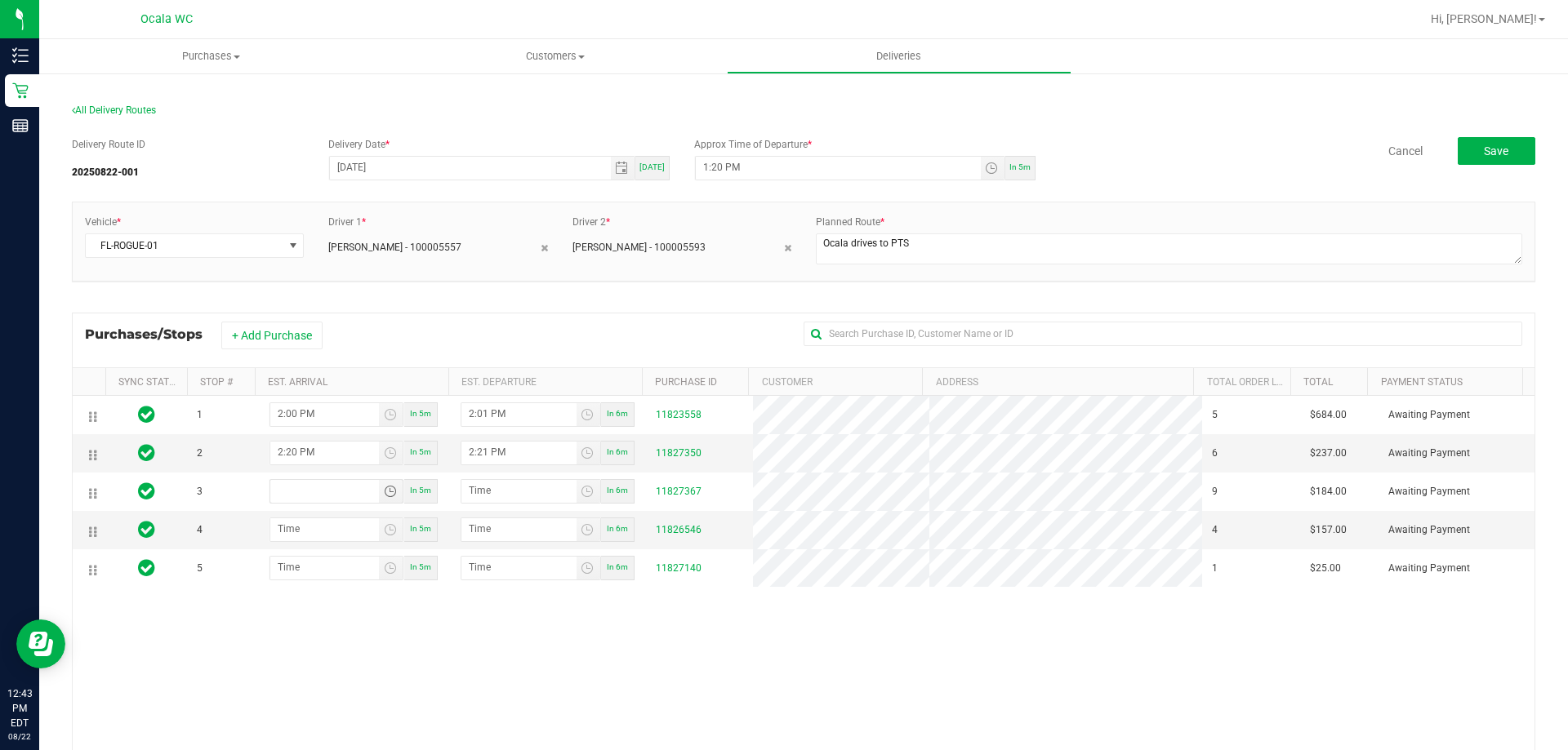
type input "hour:minute AM"
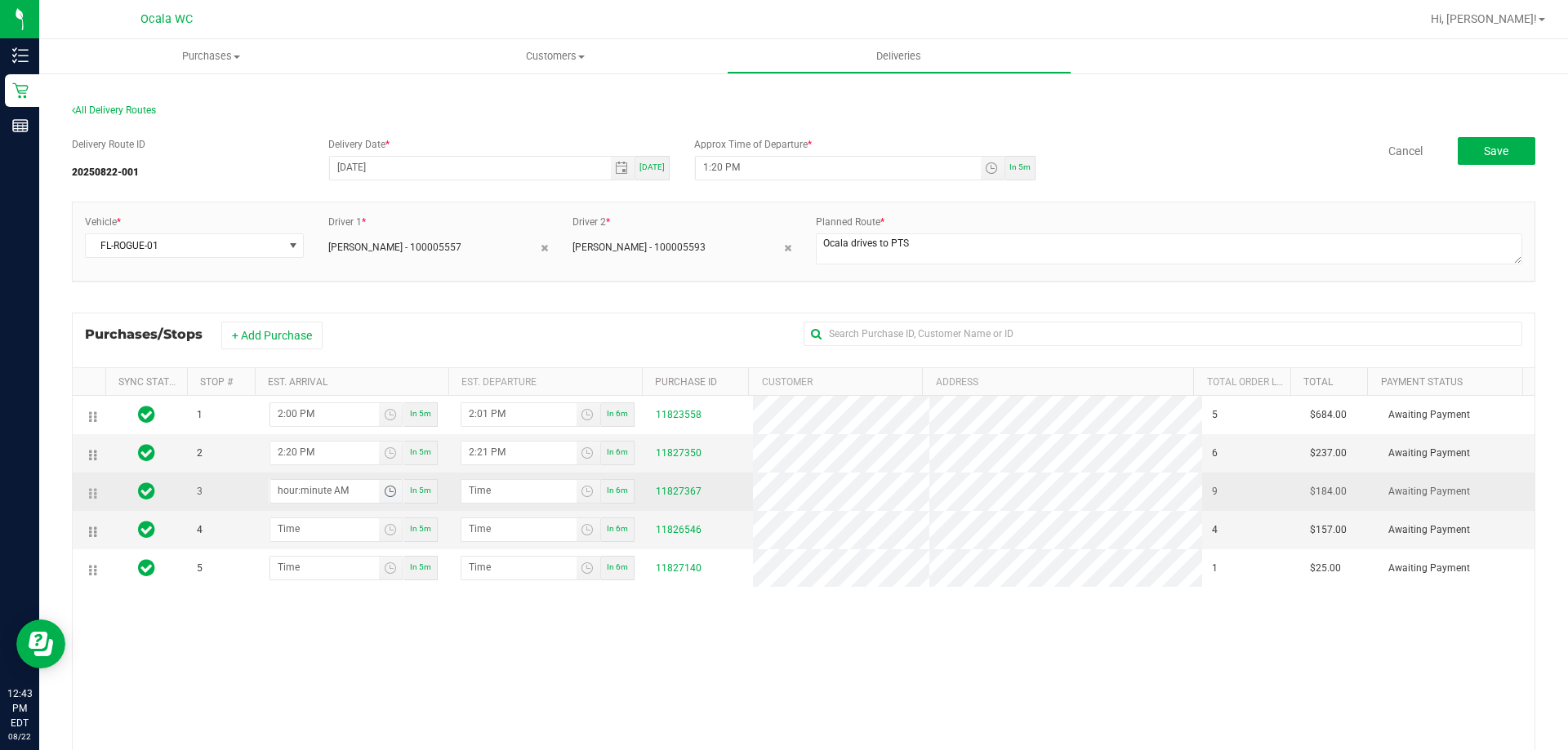
click at [387, 494] on span "Toggle time list" at bounding box center [390, 491] width 13 height 13
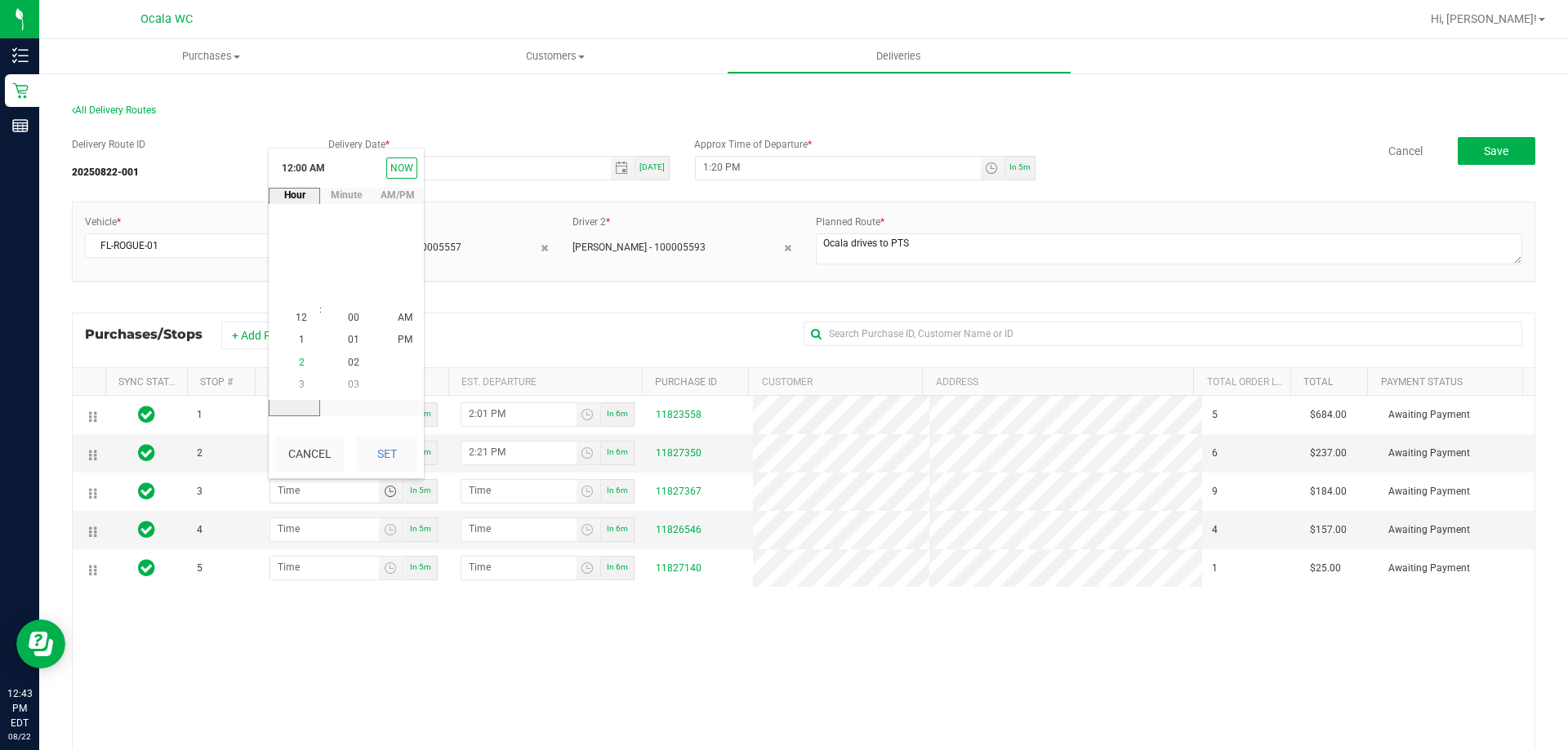
click at [299, 365] on span "2" at bounding box center [301, 362] width 6 height 11
click at [349, 294] on span "50" at bounding box center [353, 296] width 11 height 11
click at [398, 339] on span "PM" at bounding box center [405, 340] width 15 height 11
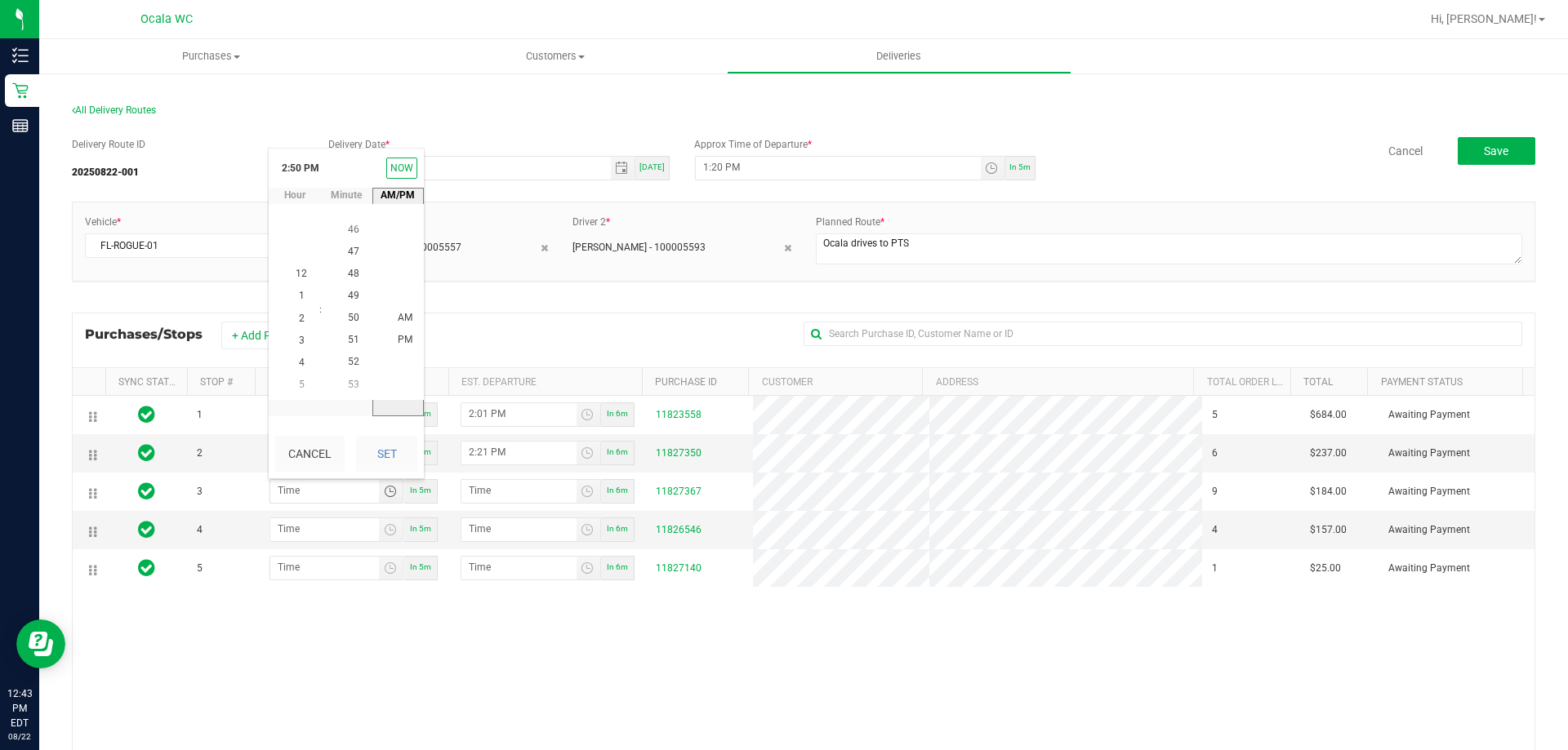
scroll to position [22, 0]
click at [381, 448] on button "Set" at bounding box center [386, 454] width 61 height 36
type input "2:50 PM"
type input "2:51 PM"
click at [384, 530] on span "Toggle time list" at bounding box center [390, 530] width 13 height 13
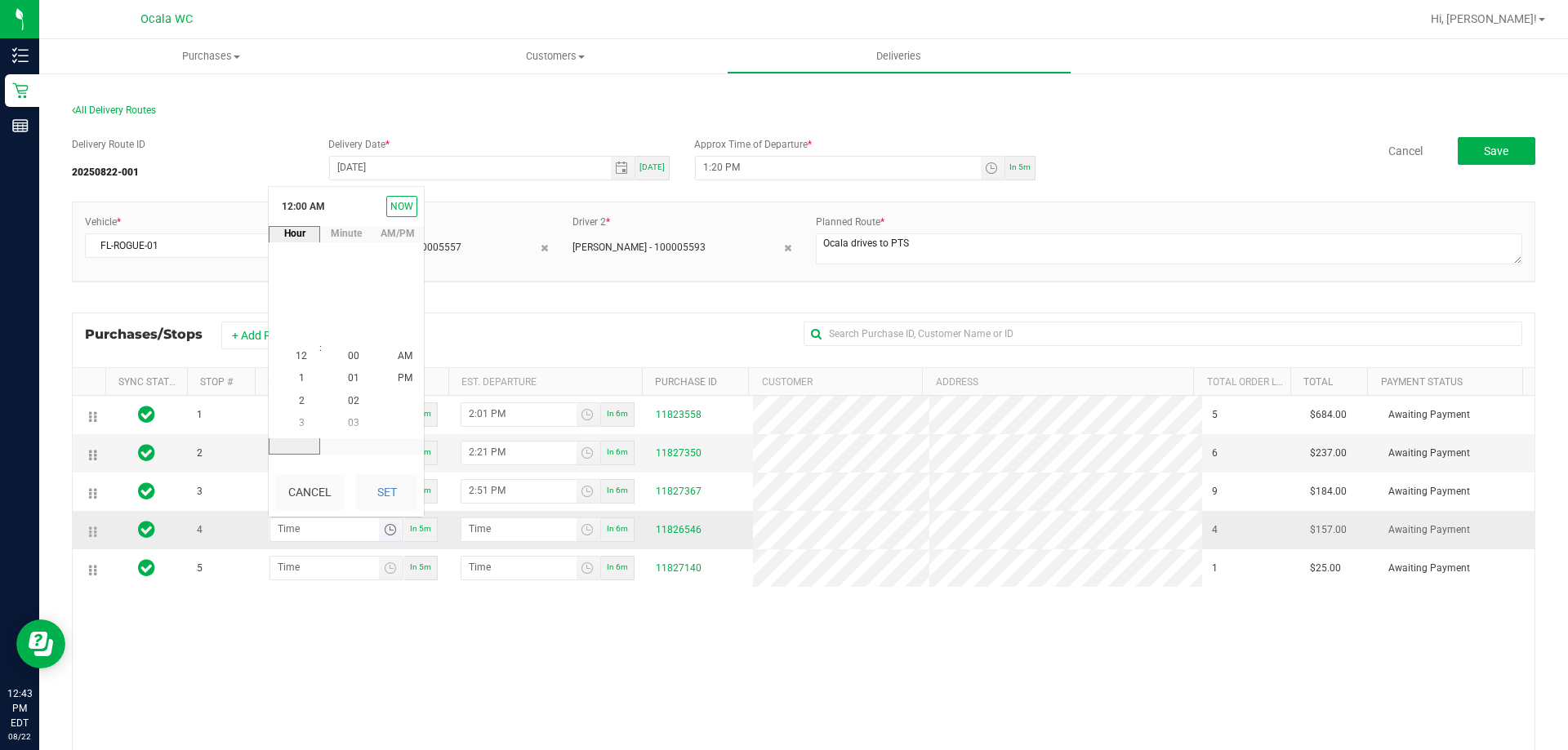
scroll to position [0, 0]
click at [299, 421] on span "3" at bounding box center [301, 423] width 6 height 11
click at [349, 399] on span "10" at bounding box center [353, 400] width 11 height 11
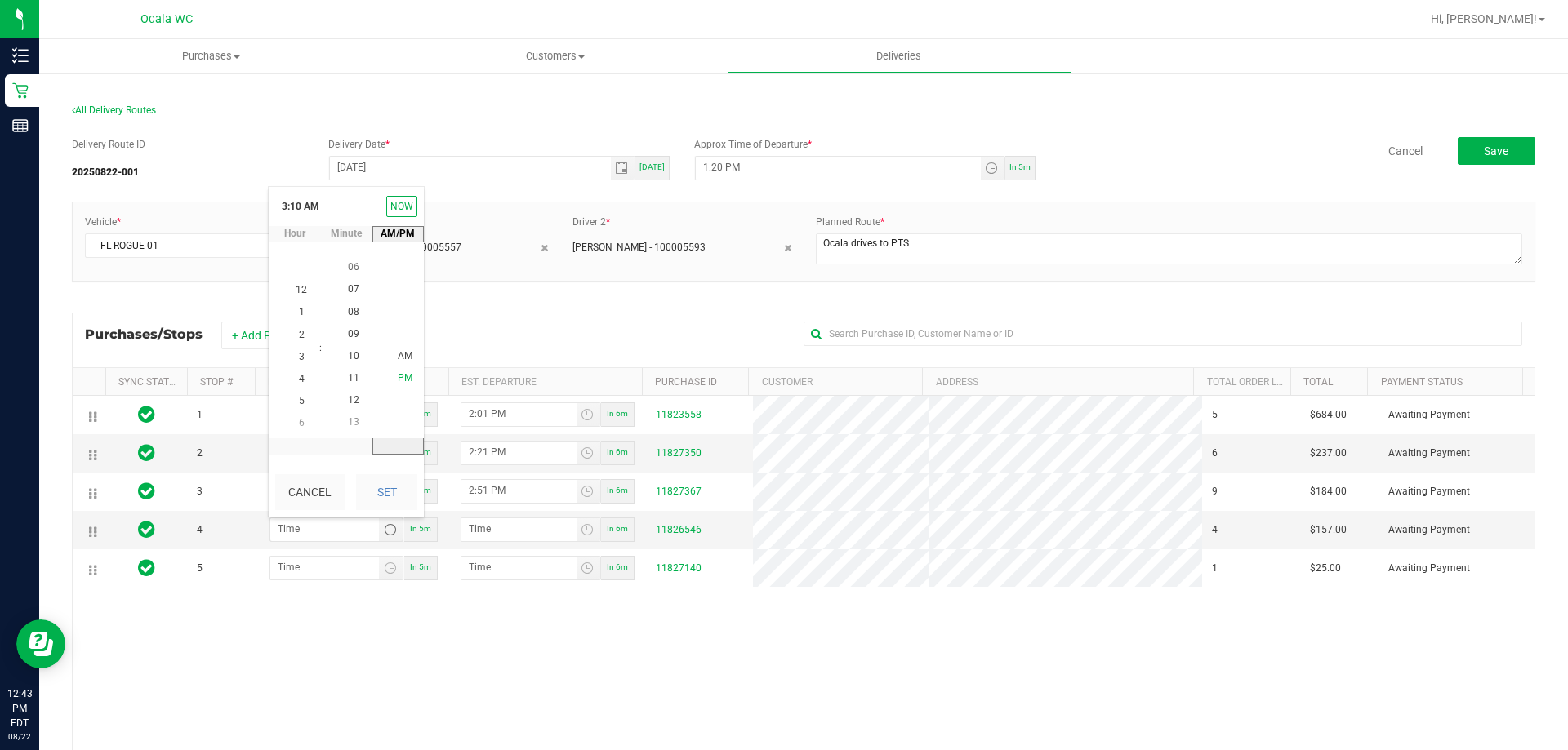
click at [402, 380] on span "PM" at bounding box center [405, 378] width 15 height 11
click at [399, 462] on kendo-timeselector "3:10 PM Now hour 12 1 2 3 4 5 6 7 8 9 10 11 12 1 2 3 4 5 6 7 8 9 10 11 : minute…" at bounding box center [346, 351] width 155 height 330
click at [396, 481] on button "Set" at bounding box center [386, 493] width 61 height 36
type input "3:10 PM"
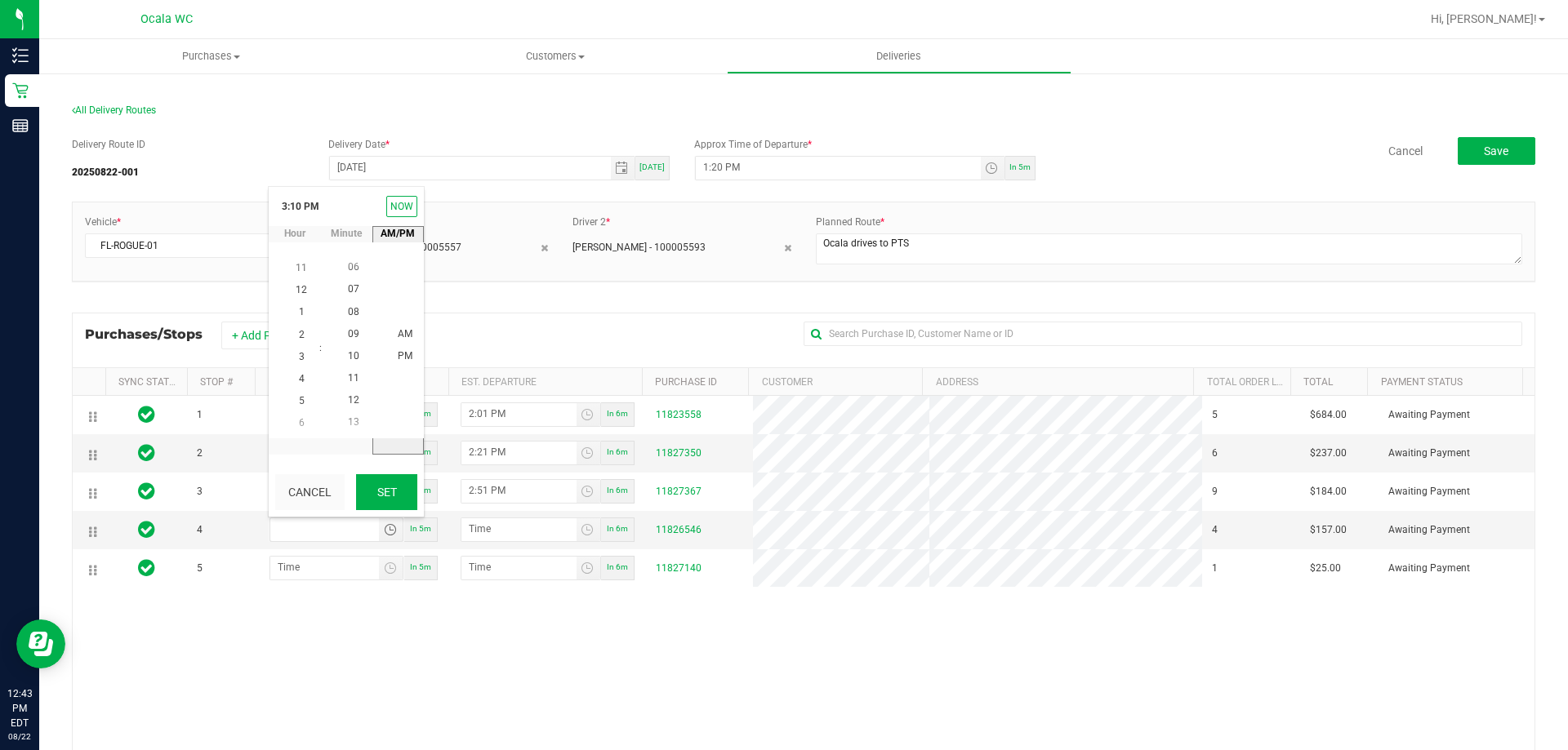
type input "3:11 PM"
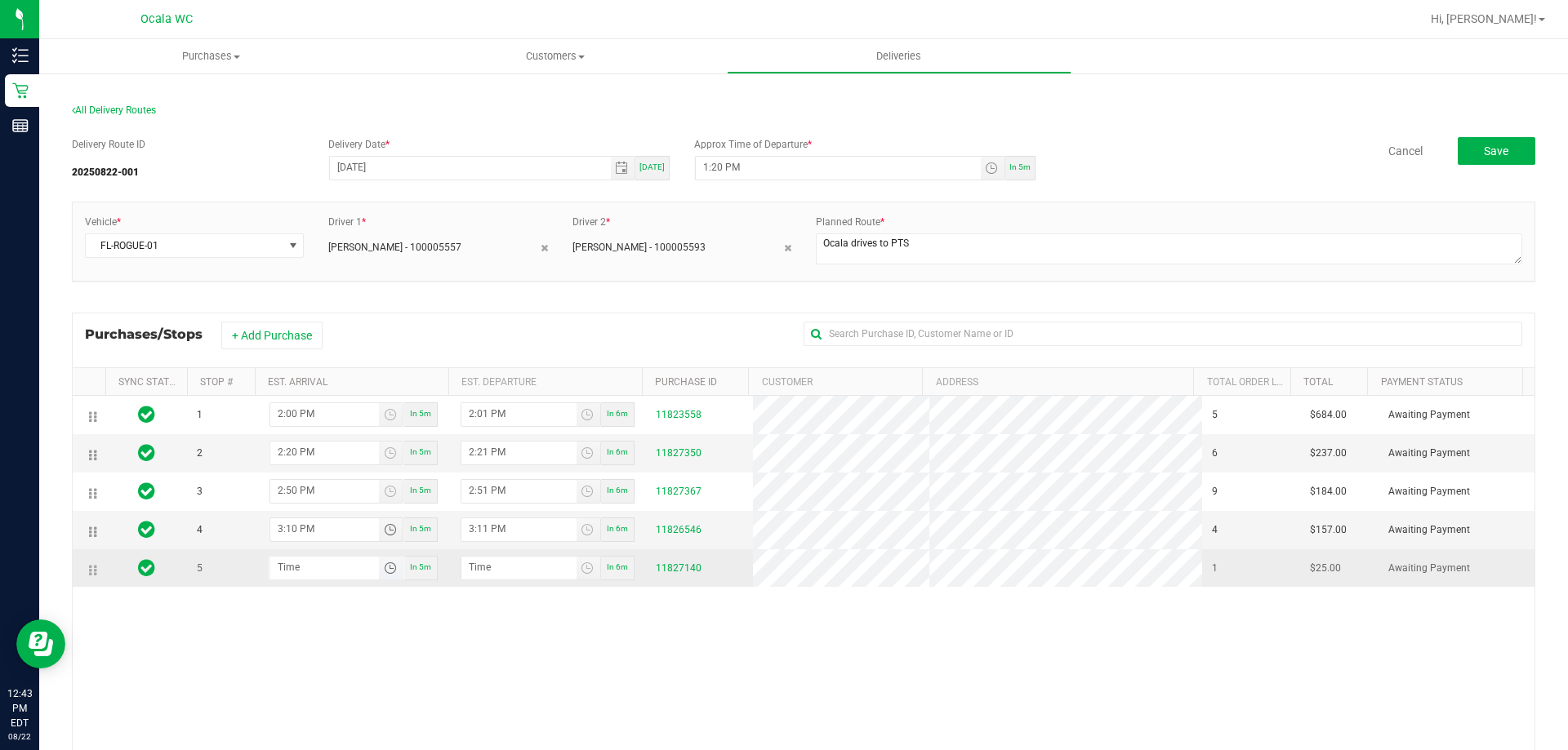
click at [384, 573] on span "Toggle time list" at bounding box center [390, 567] width 13 height 13
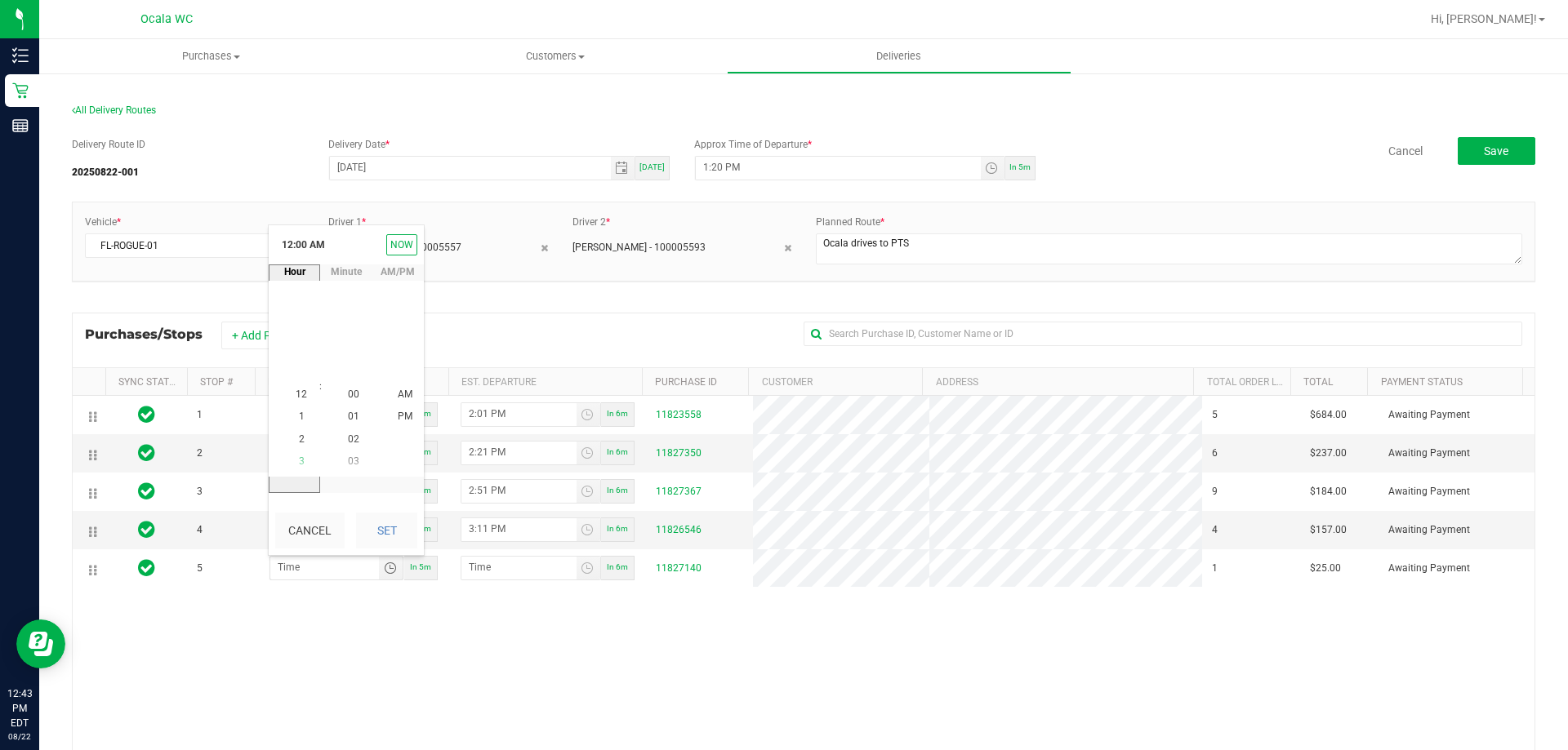
click at [299, 463] on span "3" at bounding box center [301, 461] width 6 height 11
click at [353, 305] on span "50" at bounding box center [353, 307] width 11 height 11
click at [403, 420] on span "PM" at bounding box center [405, 417] width 15 height 11
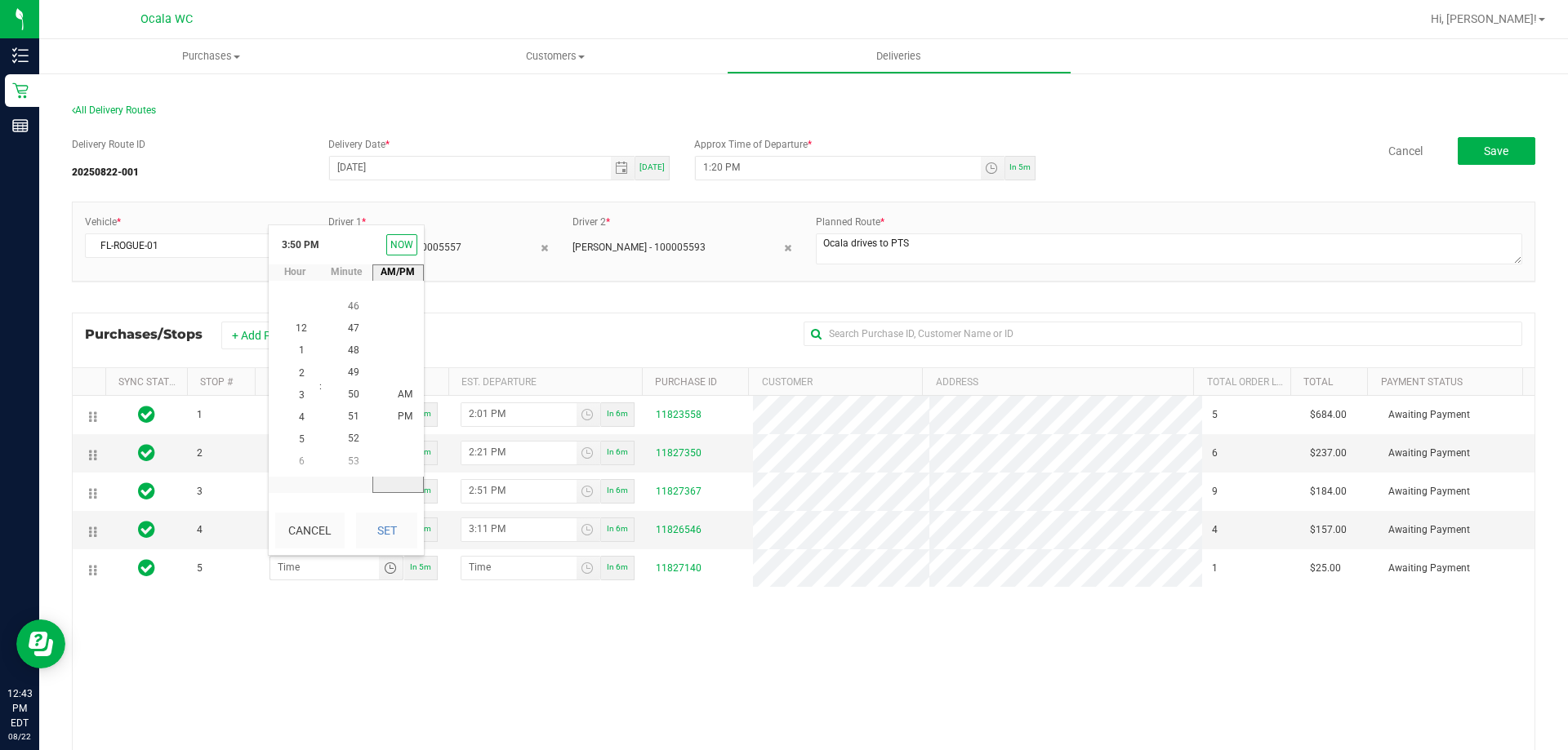
scroll to position [22, 0]
click at [375, 529] on button "Set" at bounding box center [386, 531] width 61 height 36
type input "3:50 PM"
type input "3:51 PM"
click at [471, 660] on div "1 2:00 PM In 5m 2:01 PM In 6m 11823558 5 $684.00 Awaiting Payment 2 2:20 PM In …" at bounding box center [803, 632] width 1461 height 473
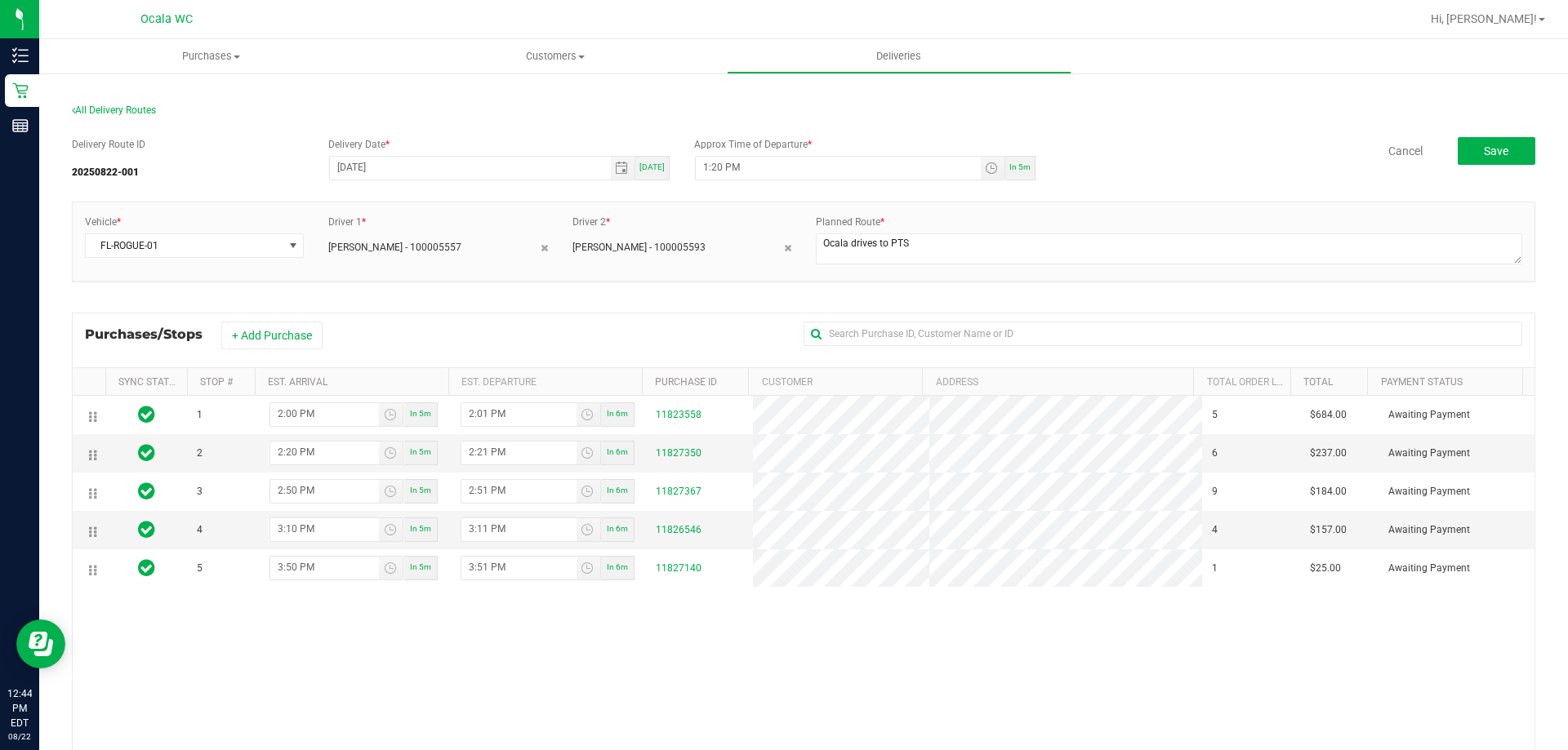
click at [767, 682] on div "1 2:00 PM In 5m 2:01 PM In 6m 11823558 5 $684.00 Awaiting Payment 2 2:20 PM In …" at bounding box center [803, 632] width 1461 height 473
drag, startPoint x: 689, startPoint y: 470, endPoint x: 675, endPoint y: 453, distance: 22.0
click at [998, 116] on div "All Delivery Routes" at bounding box center [803, 114] width 1463 height 22
click at [1231, 133] on div "Delivery Route ID 20250822-001 Delivery Date * 08/22/2025 Today Approx Time of …" at bounding box center [803, 523] width 1463 height 796
click at [1484, 153] on span "Save" at bounding box center [1496, 151] width 24 height 13
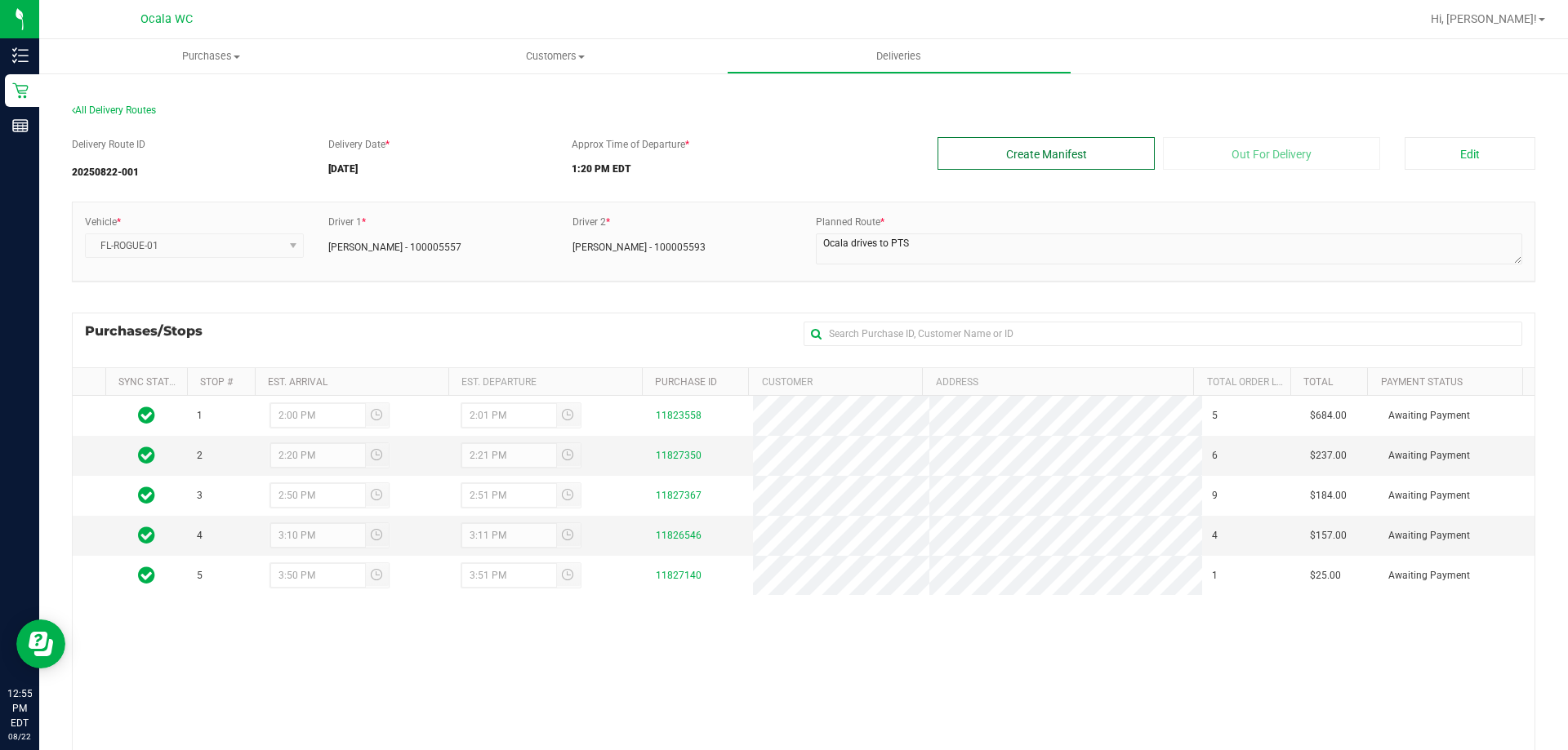
click at [1088, 162] on button "Create Manifest" at bounding box center [1046, 153] width 217 height 33
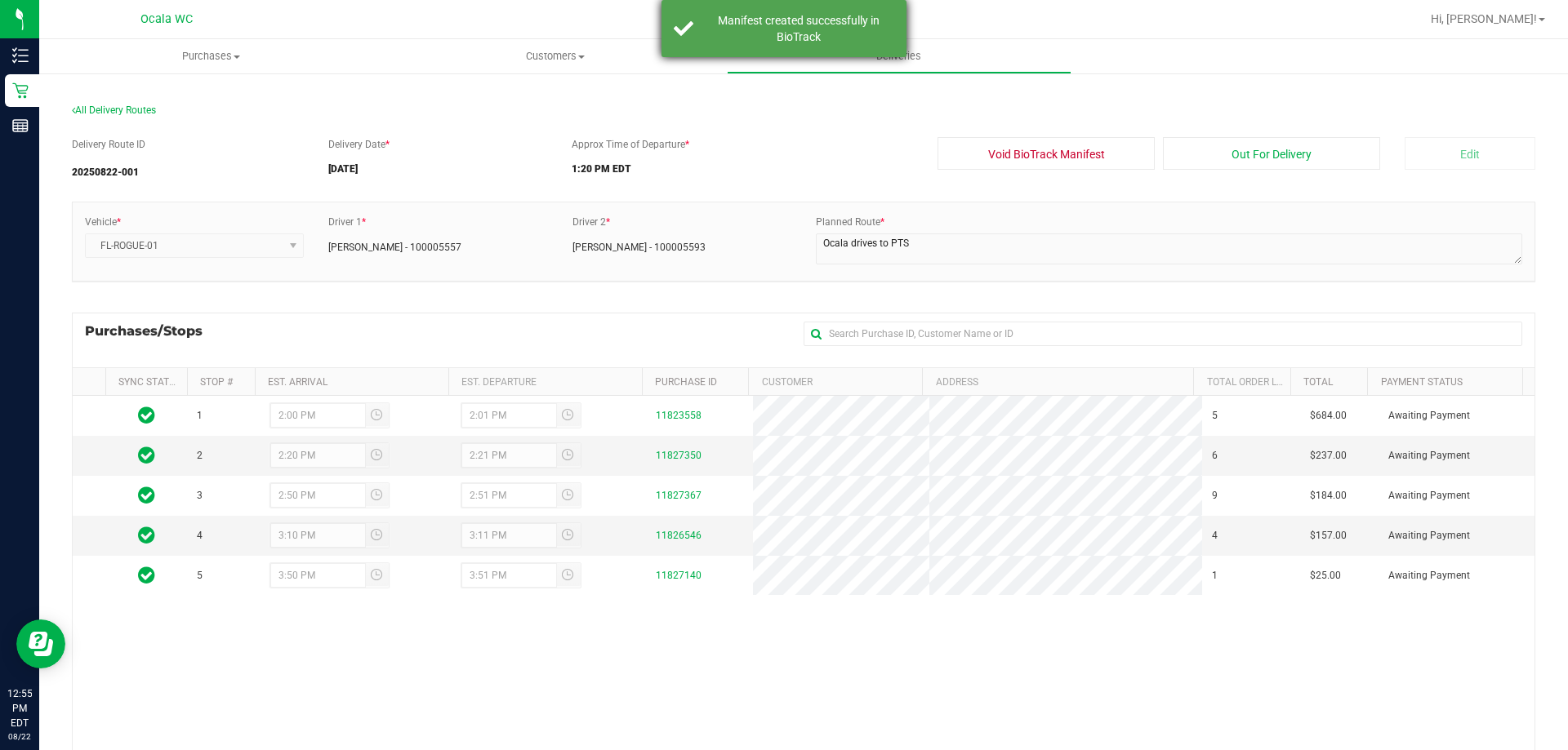
click at [770, 29] on div "Manifest created successfully in BioTrack" at bounding box center [798, 28] width 192 height 33
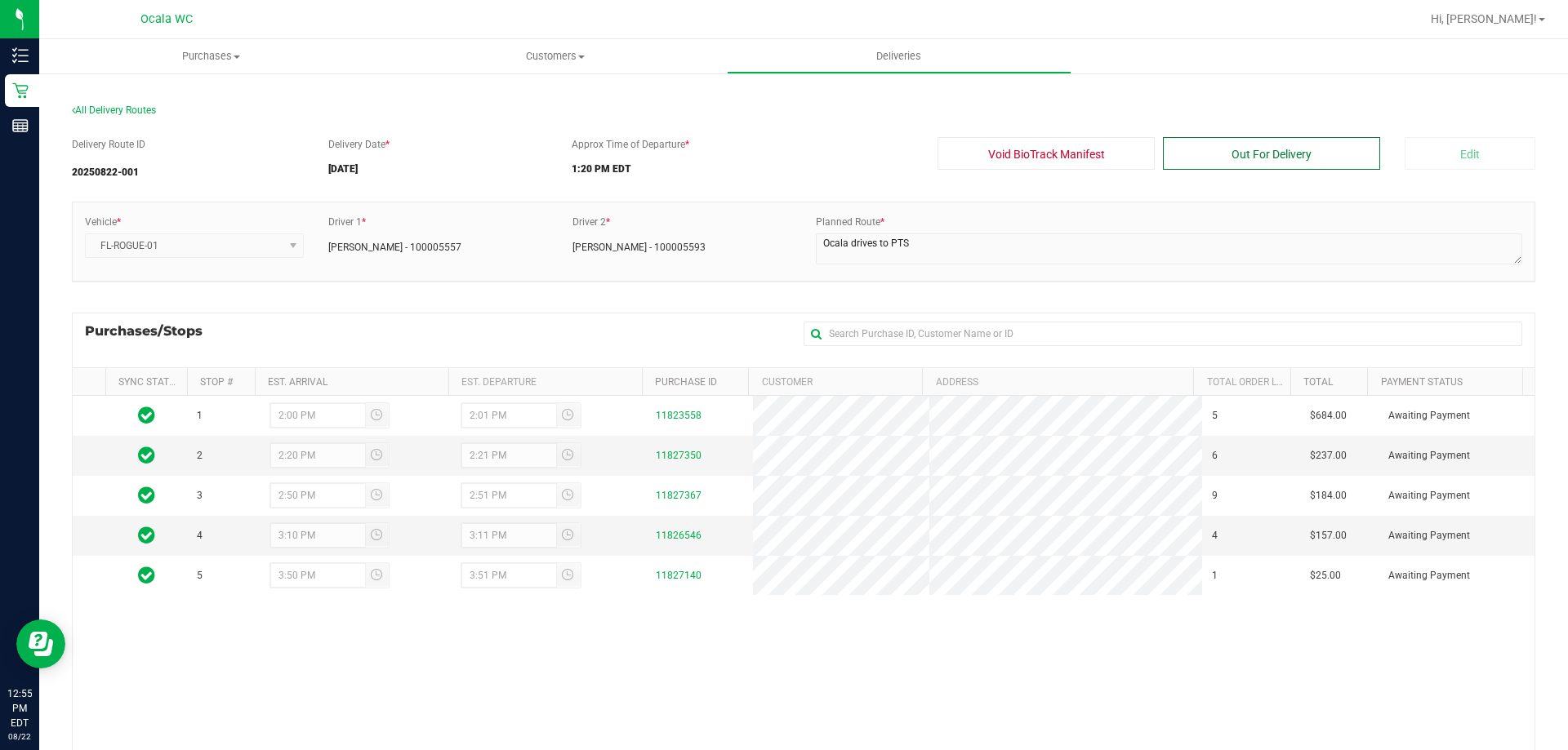
click at [1261, 155] on button "Out For Delivery" at bounding box center [1271, 153] width 217 height 33
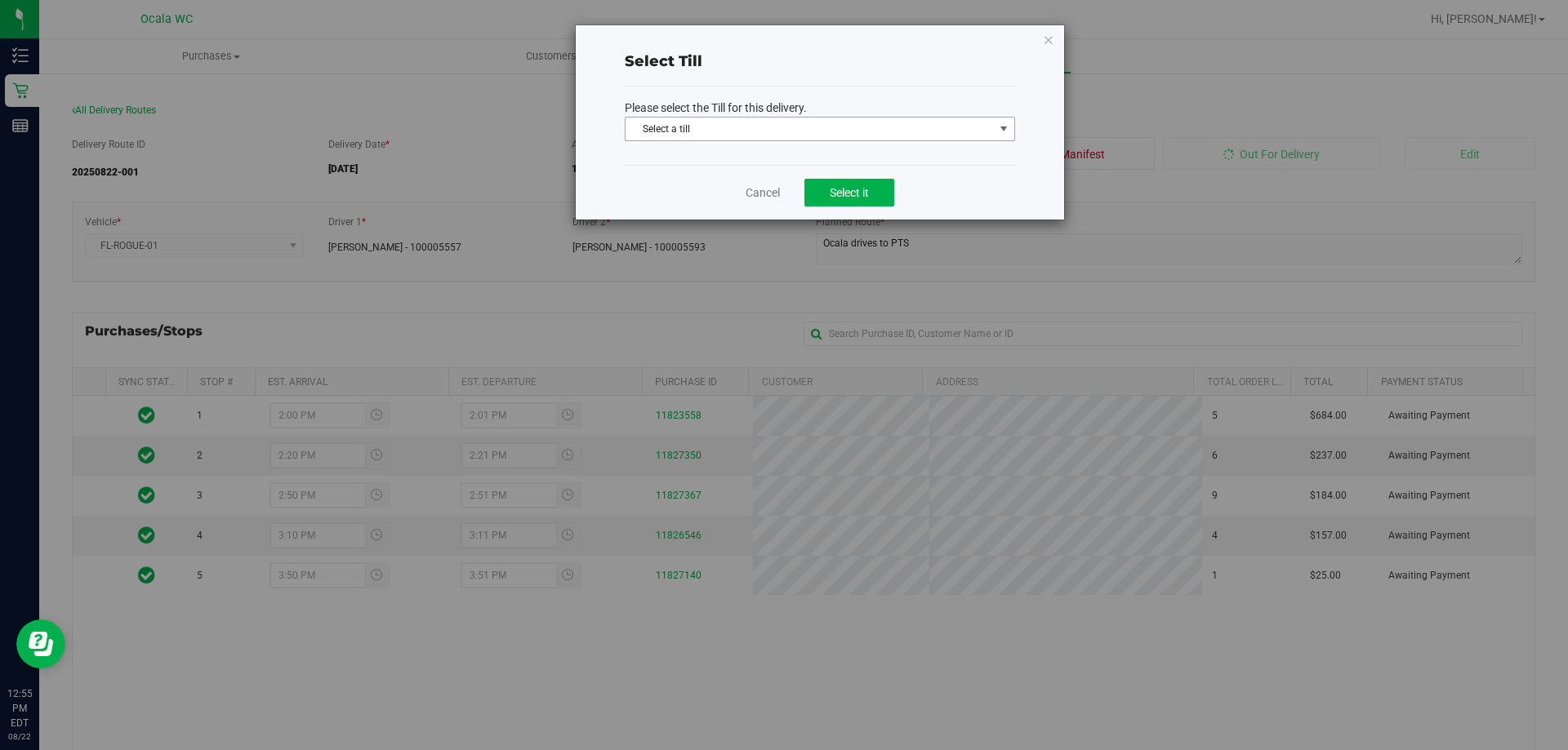
click at [767, 126] on span "Select a till" at bounding box center [809, 129] width 369 height 23
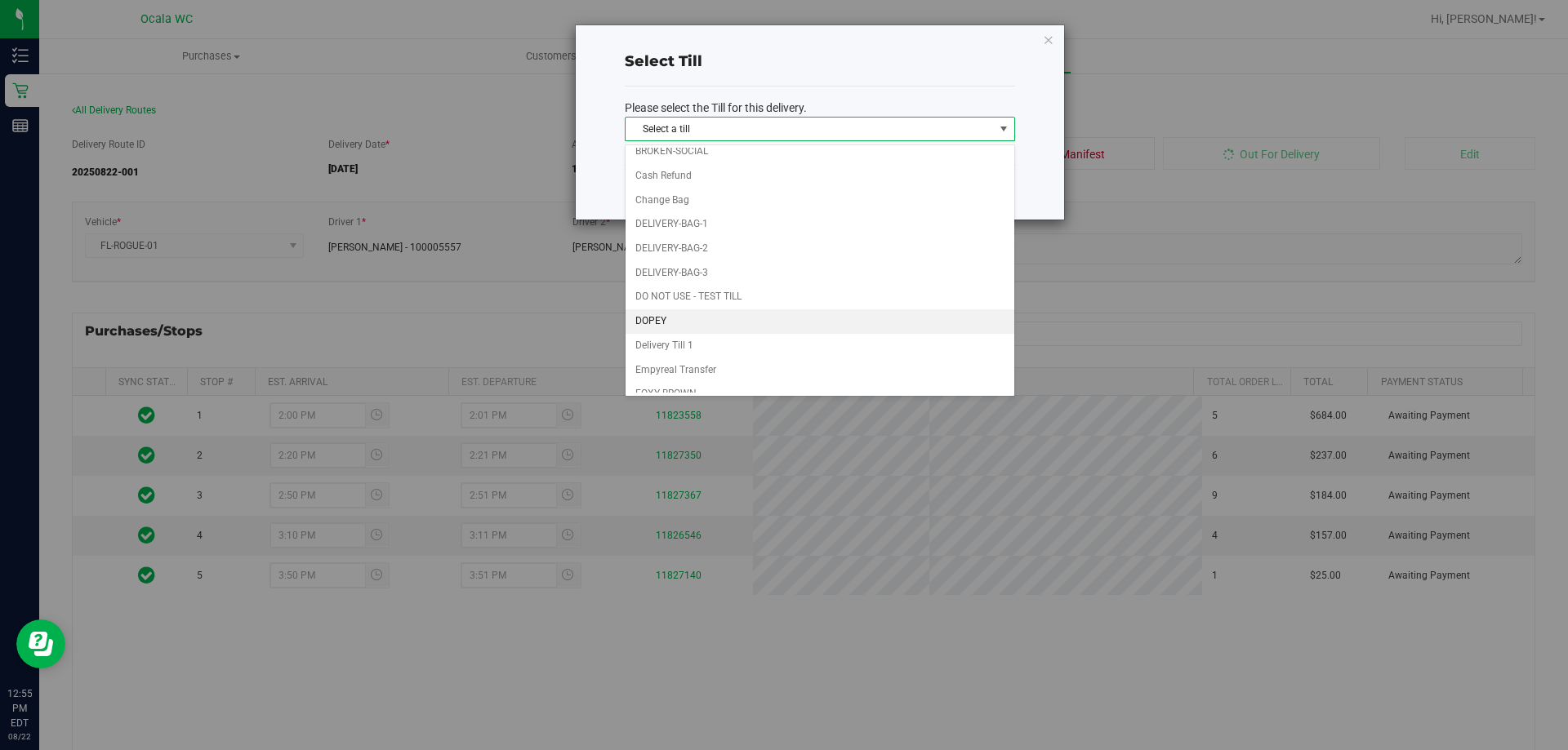
scroll to position [338, 0]
click at [687, 185] on li "Delivery Till 1" at bounding box center [819, 187] width 388 height 24
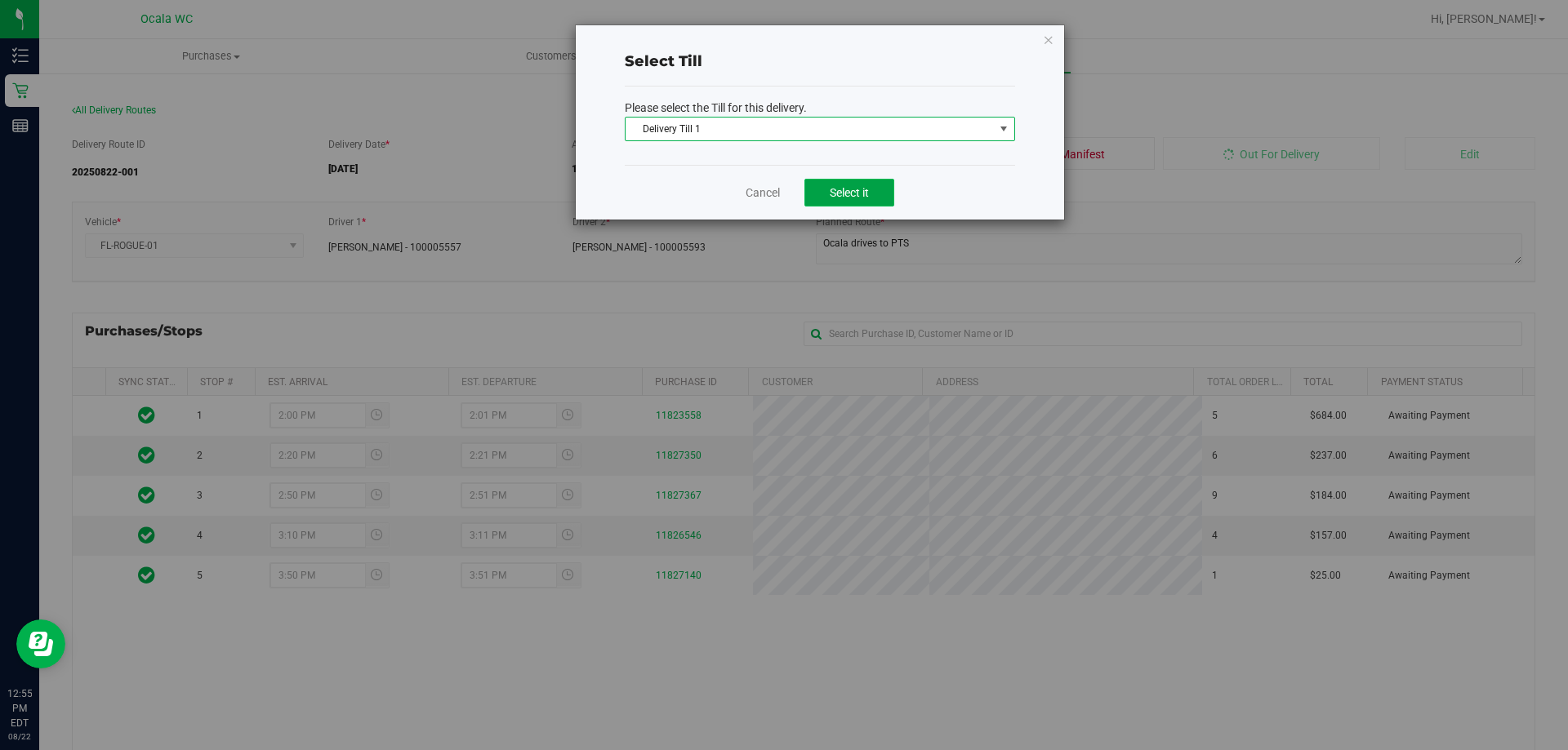
click at [832, 193] on span "Select it" at bounding box center [849, 192] width 40 height 13
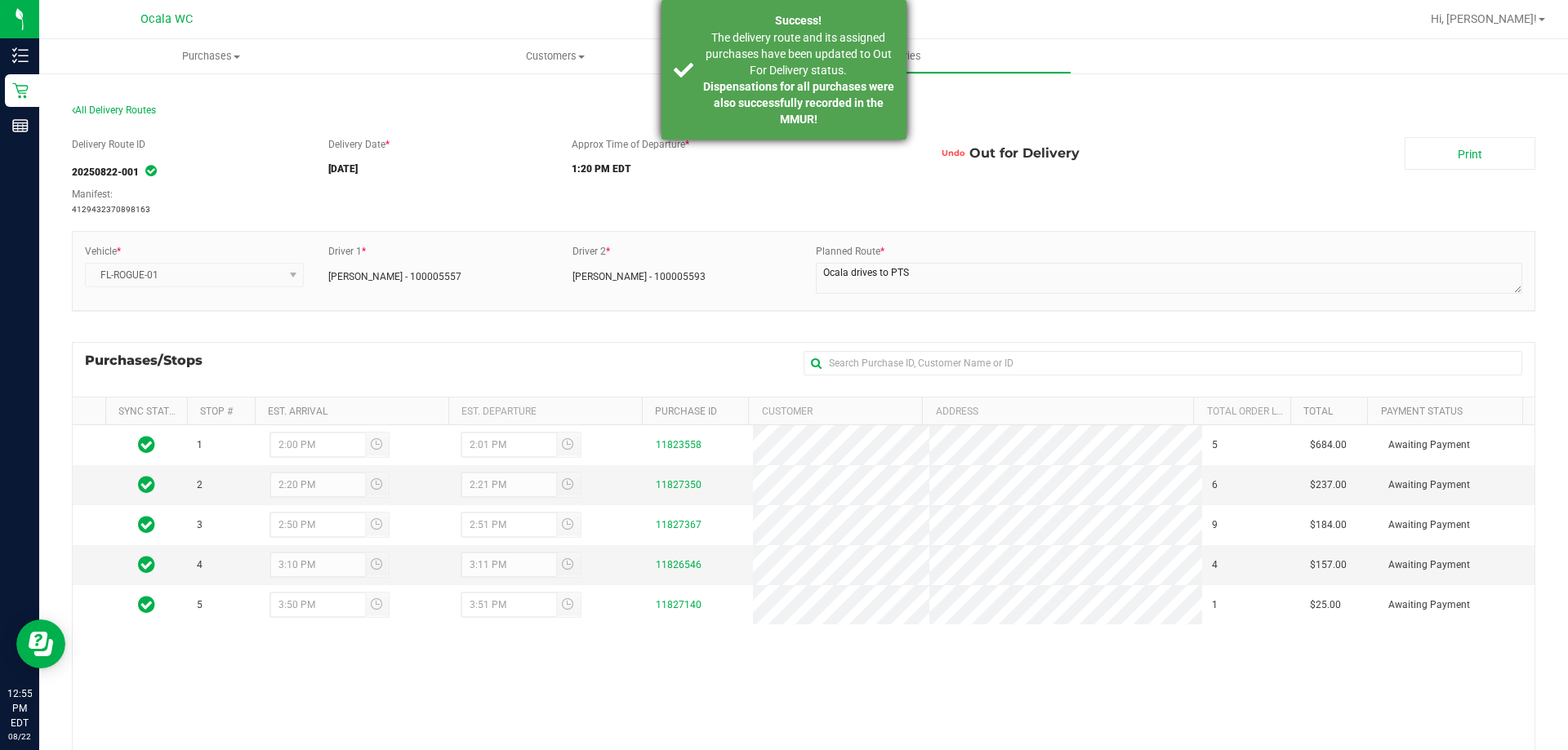
click at [813, 88] on strong "Dispensations for all purchases were also successfully recorded in the MMUR!" at bounding box center [798, 102] width 191 height 46
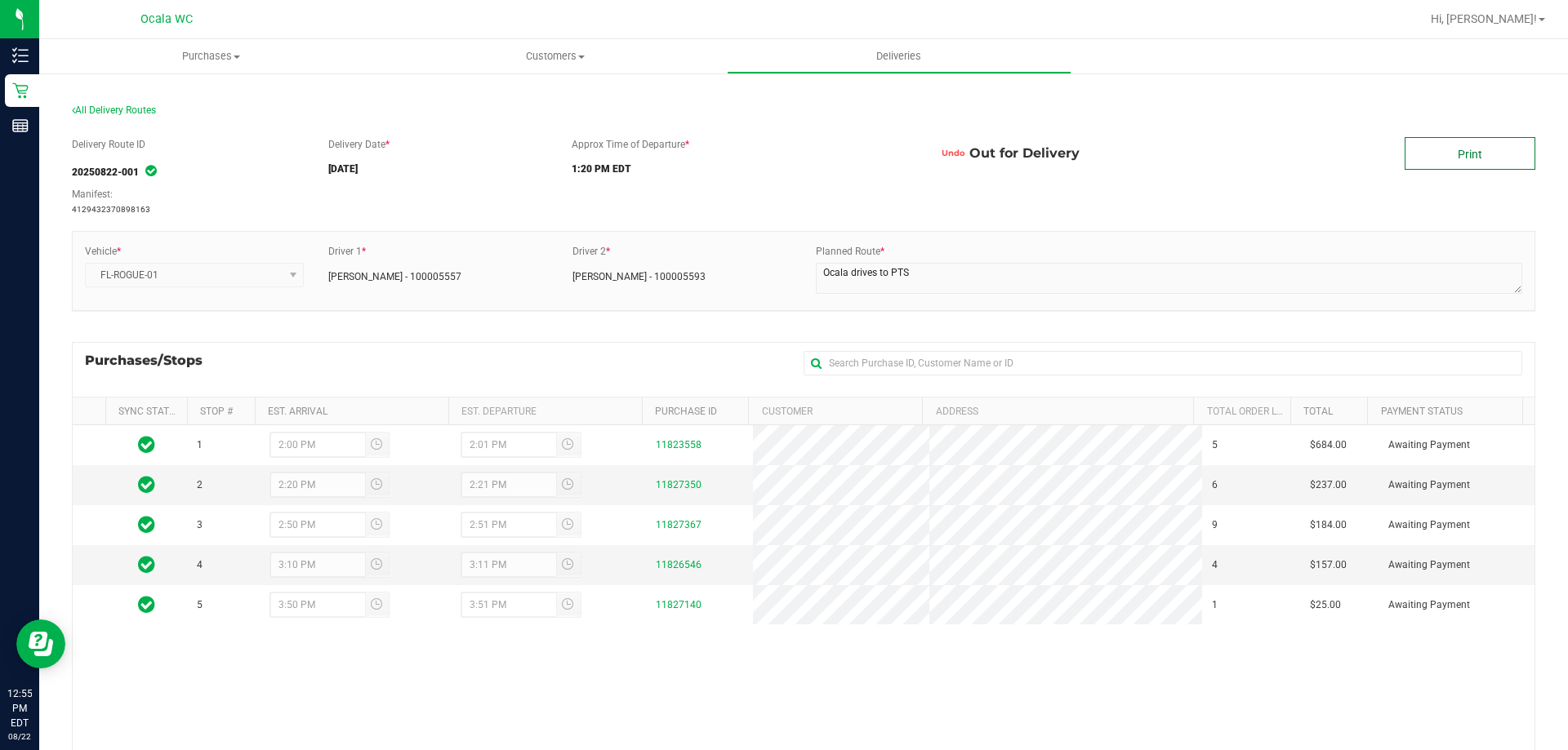
click at [1471, 152] on link "Print" at bounding box center [1470, 153] width 131 height 33
click at [1275, 119] on div "All Delivery Routes" at bounding box center [803, 114] width 1463 height 22
click at [855, 708] on div "1 2:00 PM 2:01 PM 11823558 5 $684.00 Awaiting Payment 2 2:20 PM 2:21 PM 1182735…" at bounding box center [803, 661] width 1461 height 473
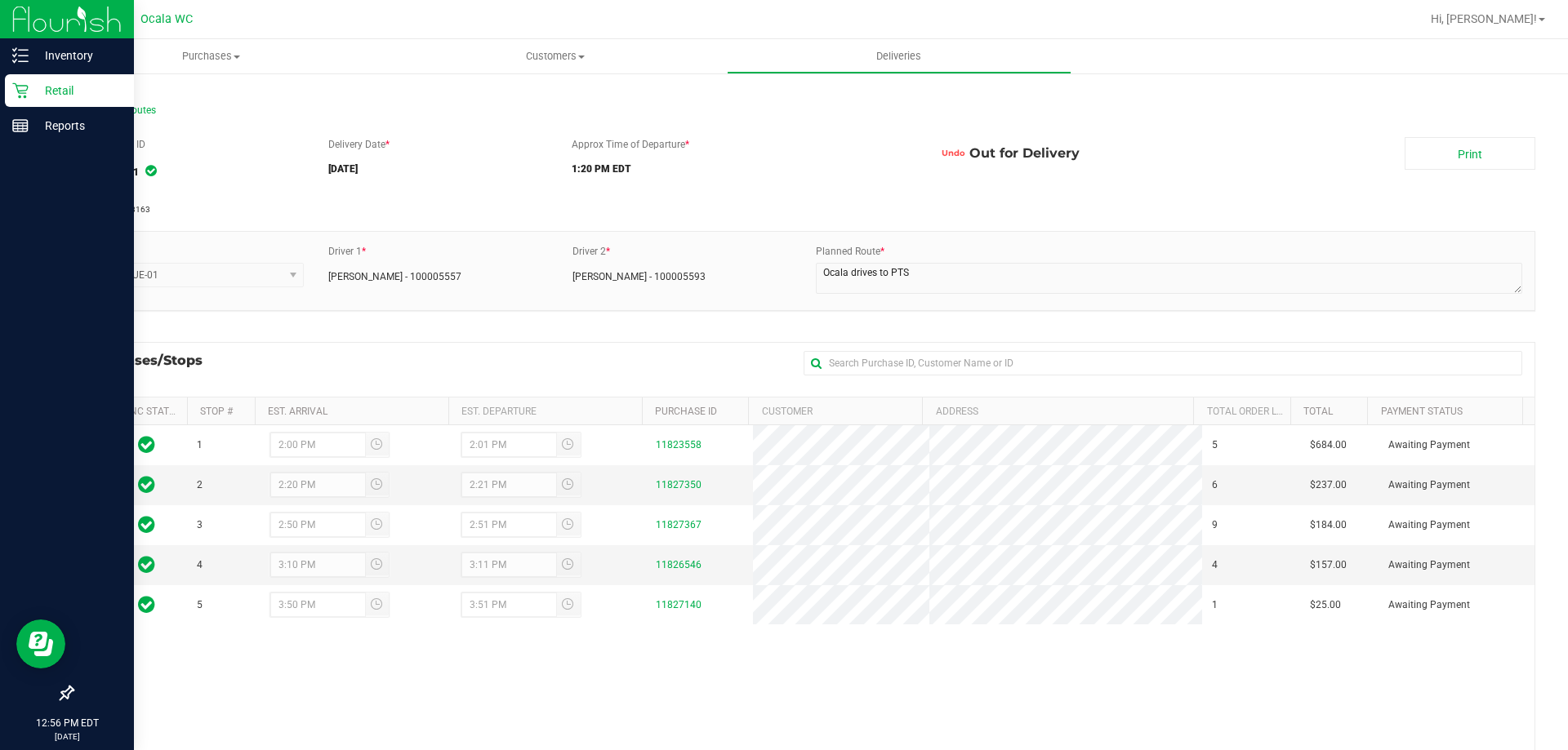
click at [36, 8] on img at bounding box center [66, 19] width 109 height 39
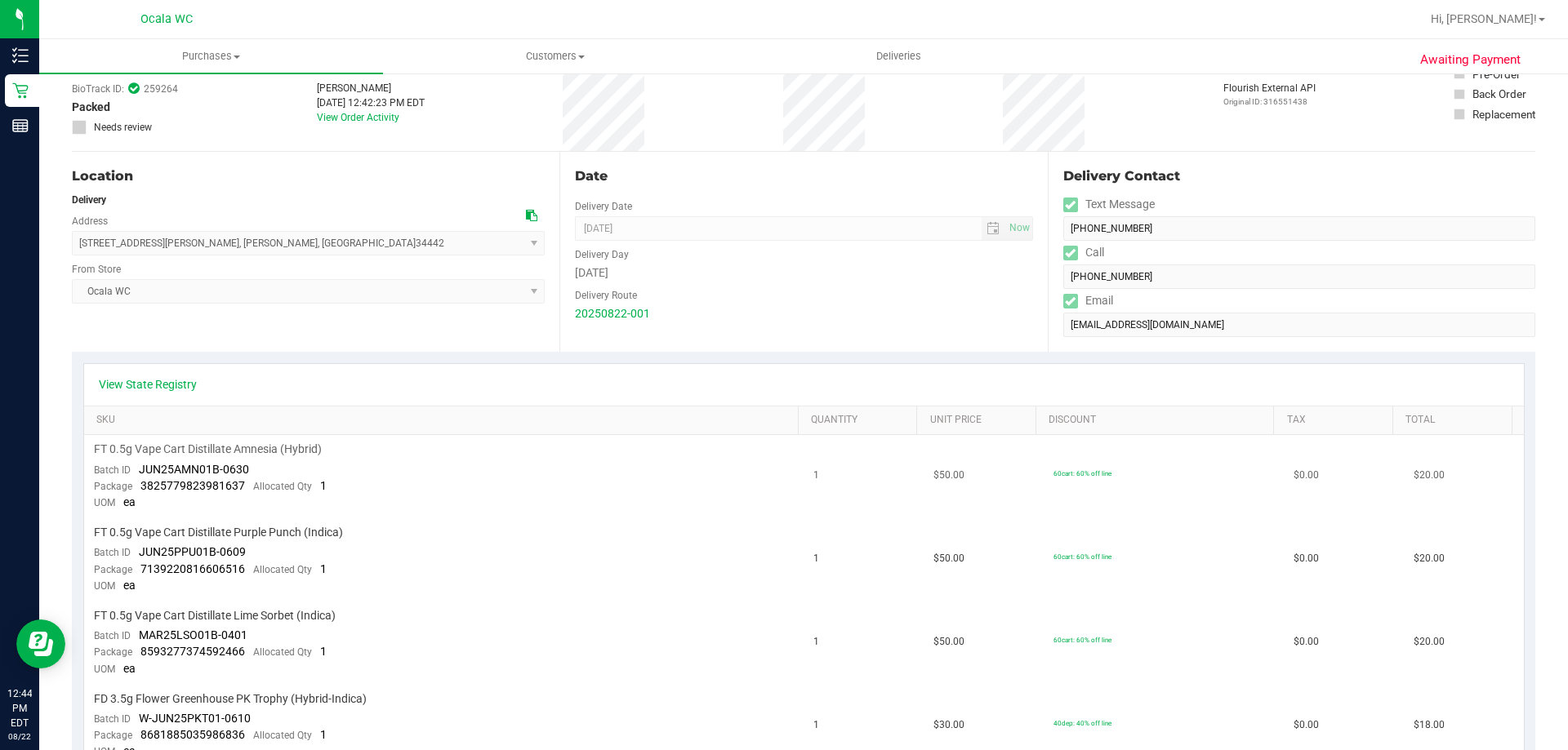
scroll to position [82, 0]
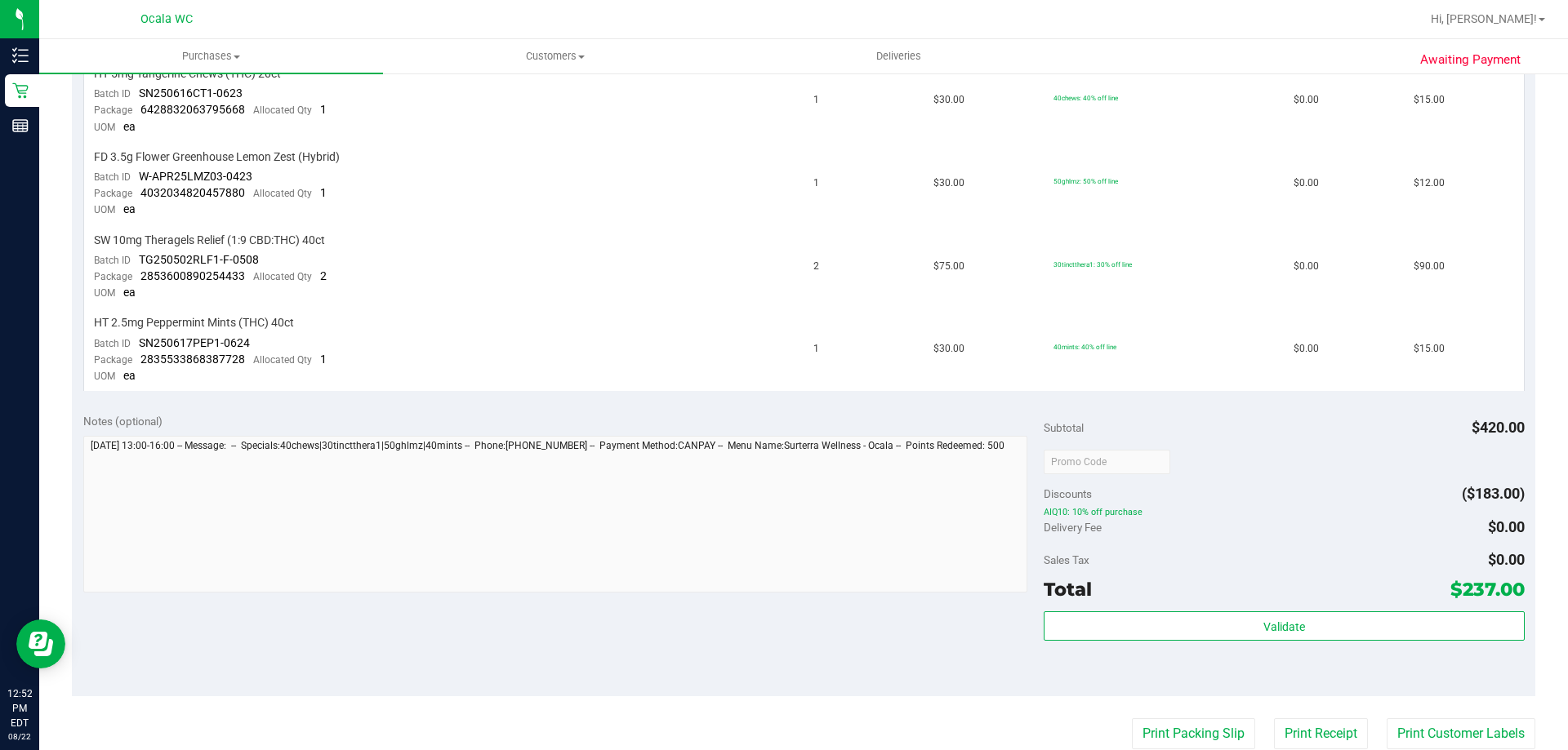
scroll to position [655, 0]
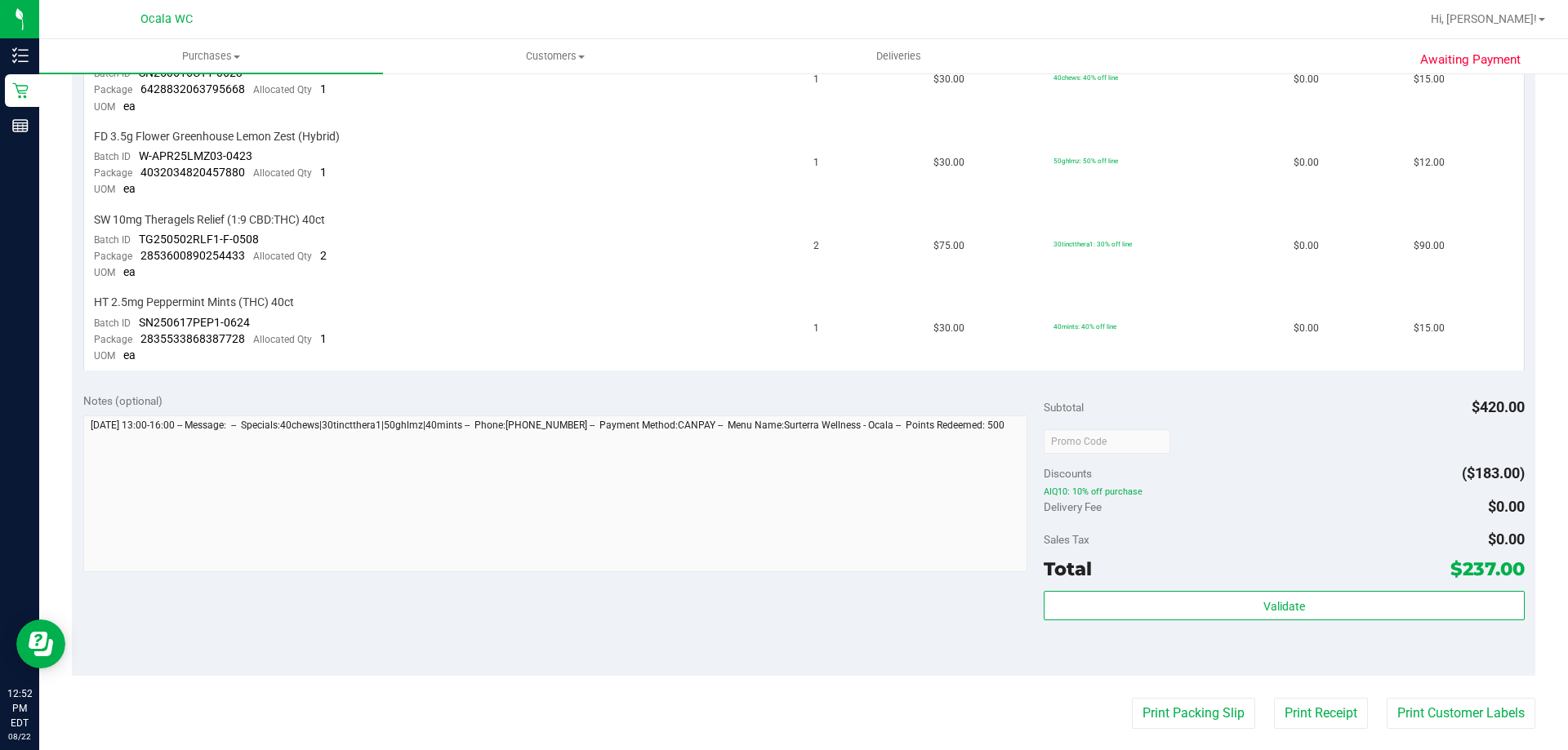
click at [1285, 537] on div "Sales Tax $0.00" at bounding box center [1284, 540] width 480 height 29
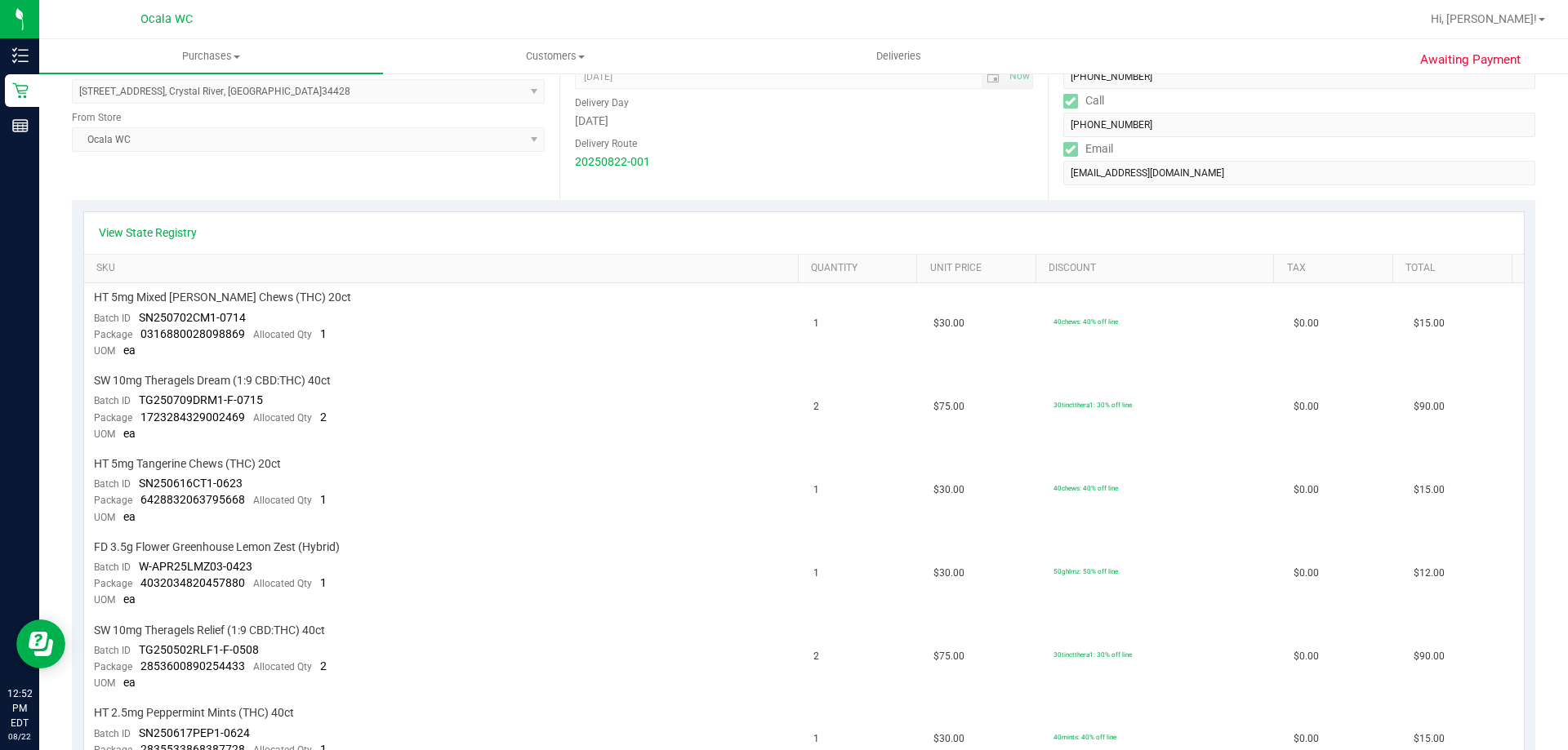
scroll to position [0, 0]
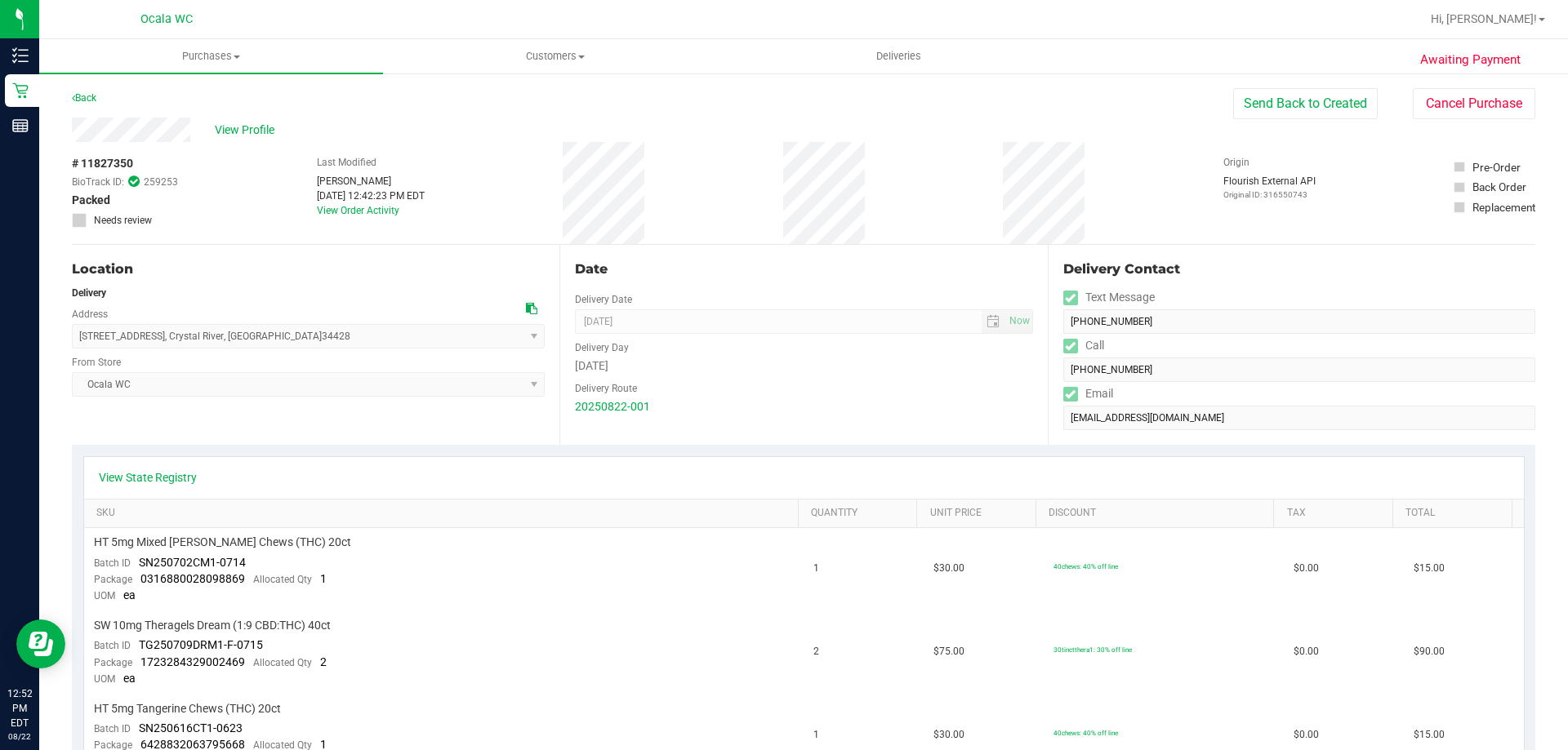
click at [993, 112] on div "Back Send Back to Created Cancel Purchase" at bounding box center [803, 102] width 1463 height 29
click at [477, 108] on div "Back Send Back to Created Cancel Purchase" at bounding box center [803, 102] width 1463 height 29
click at [1153, 147] on div "# 11827350 BioTrack ID: 259253 Packed Needs review Last Modified Elijah Gibbins…" at bounding box center [803, 193] width 1463 height 102
click at [902, 114] on div "Back Send Back to Created Cancel Purchase" at bounding box center [803, 102] width 1463 height 29
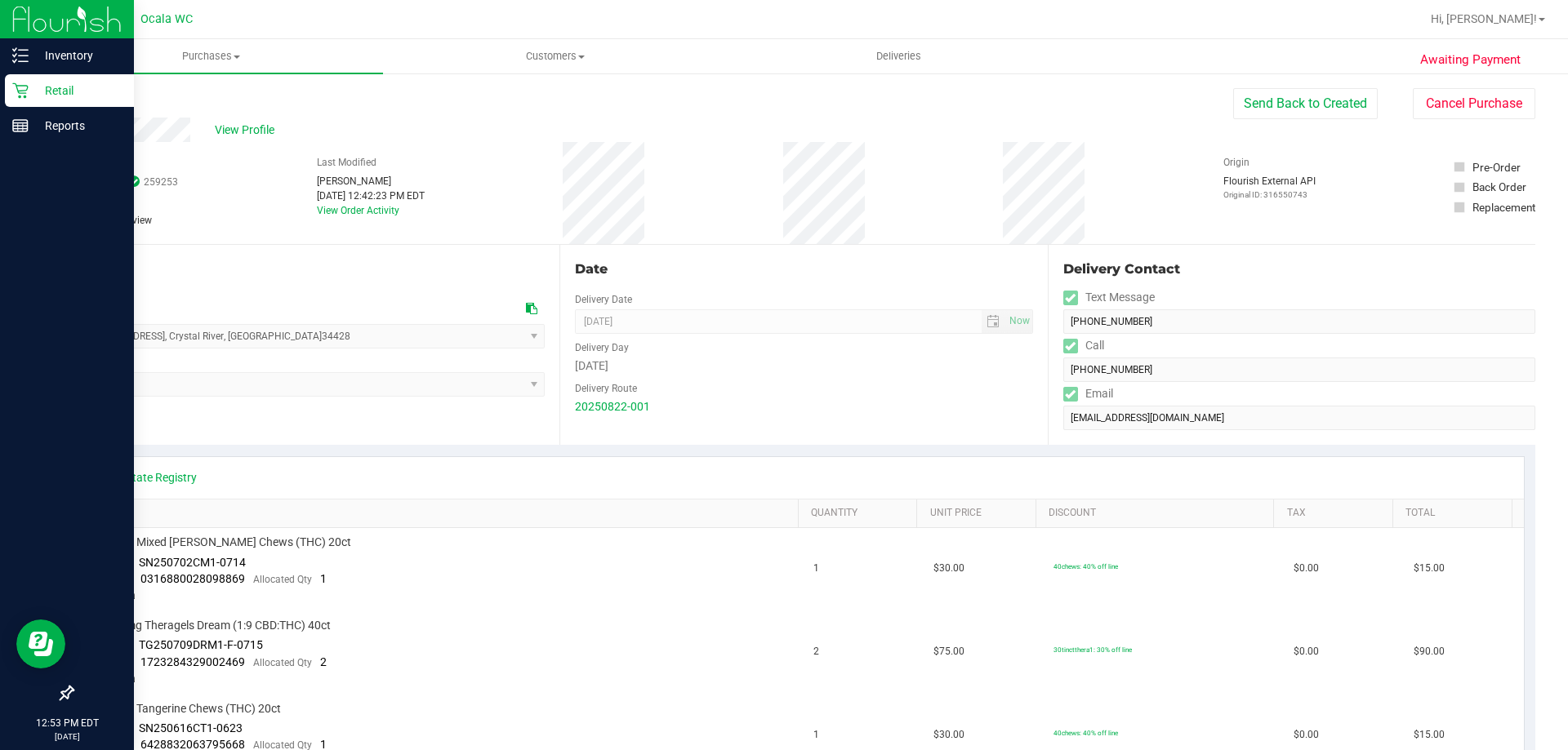
click at [36, 84] on p "Retail" at bounding box center [77, 90] width 98 height 20
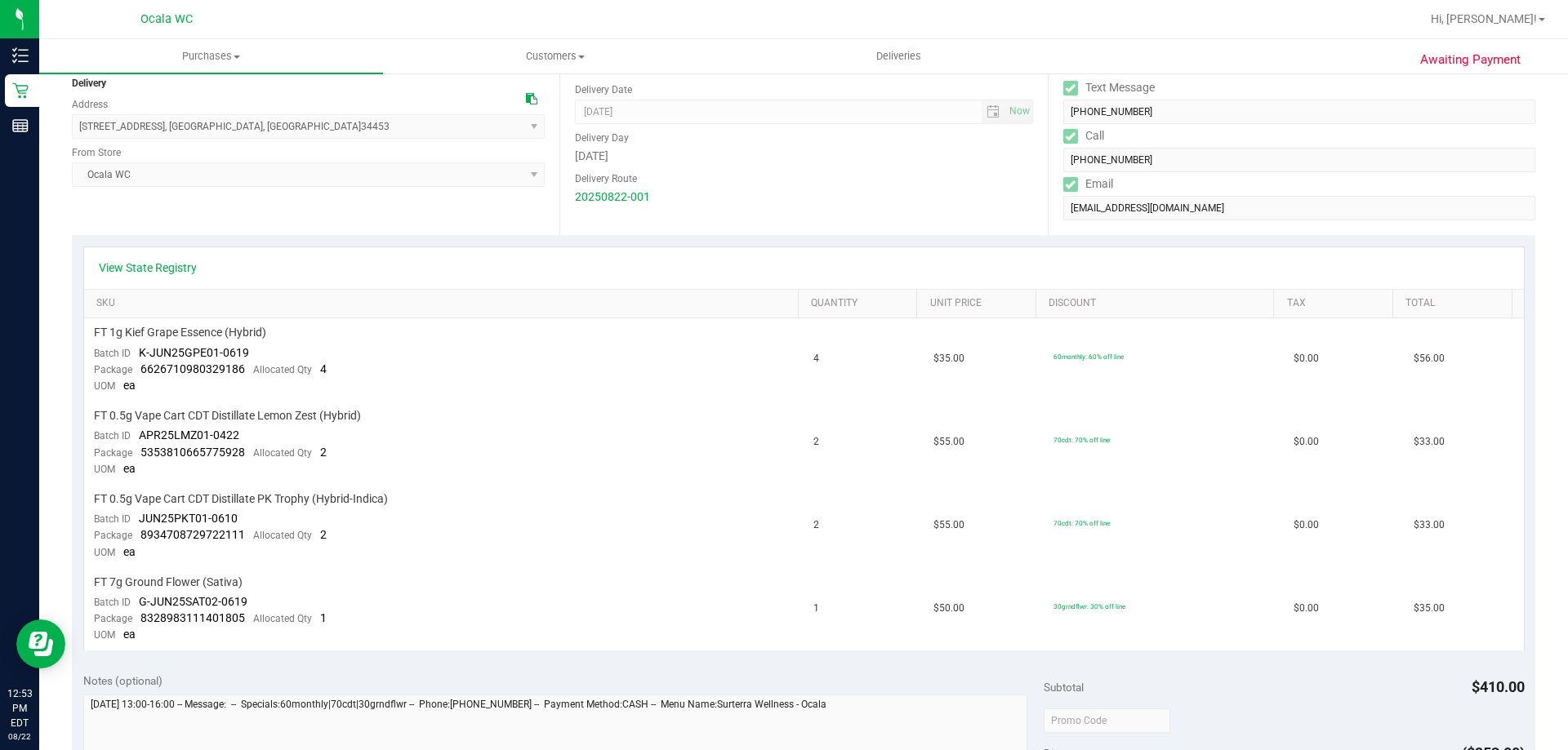
scroll to position [82, 0]
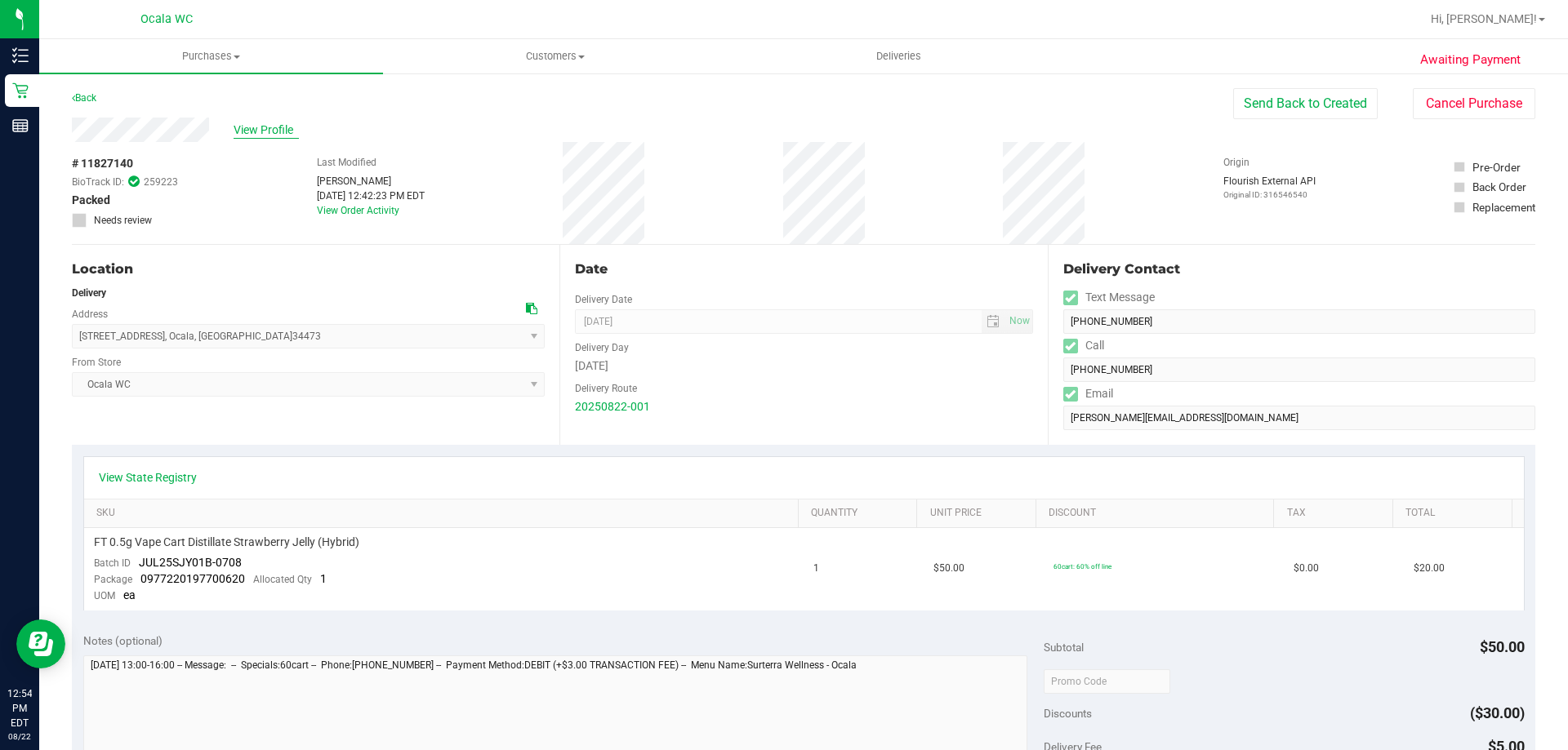
click at [267, 129] on span "View Profile" at bounding box center [266, 130] width 65 height 17
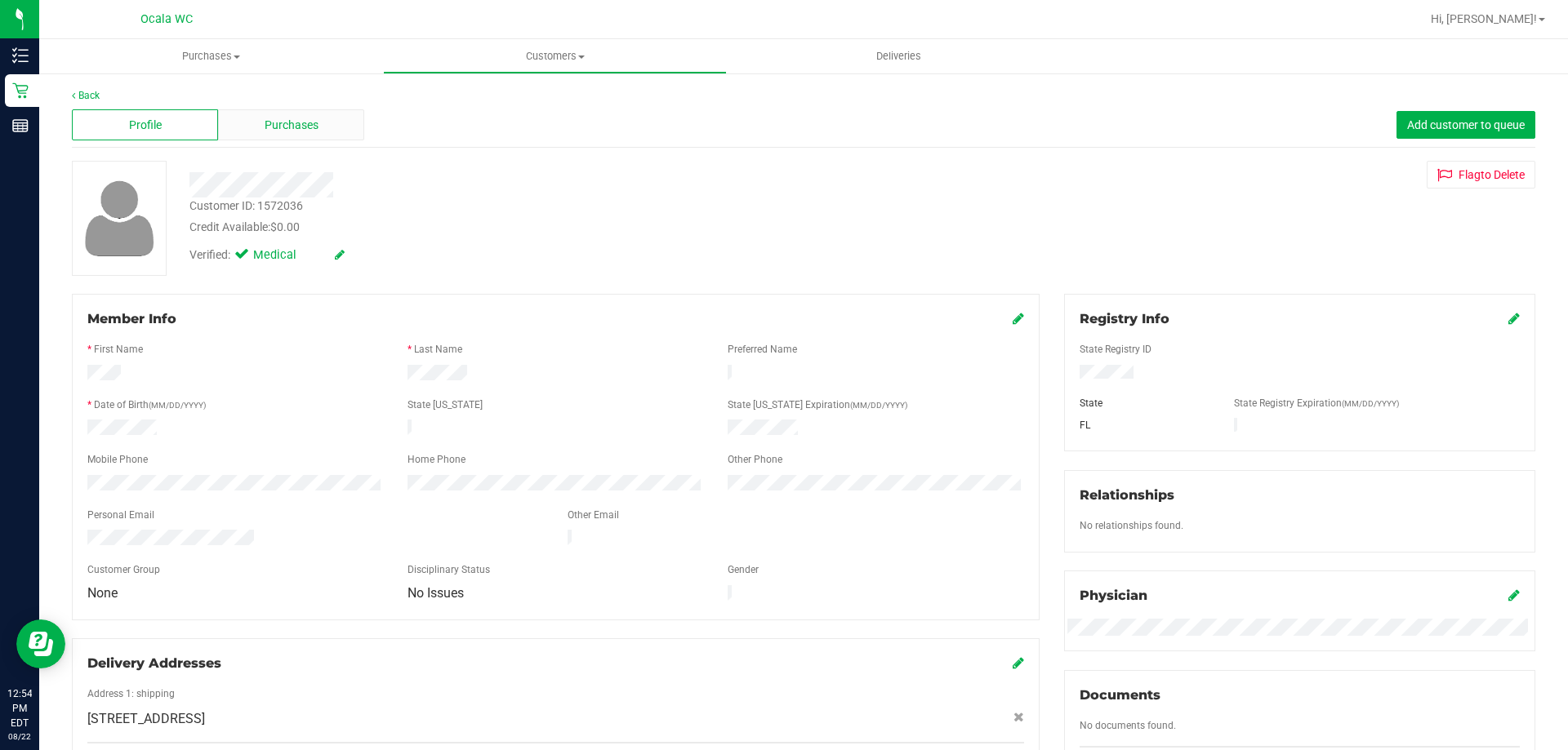
click at [320, 133] on div "Purchases" at bounding box center [291, 125] width 146 height 31
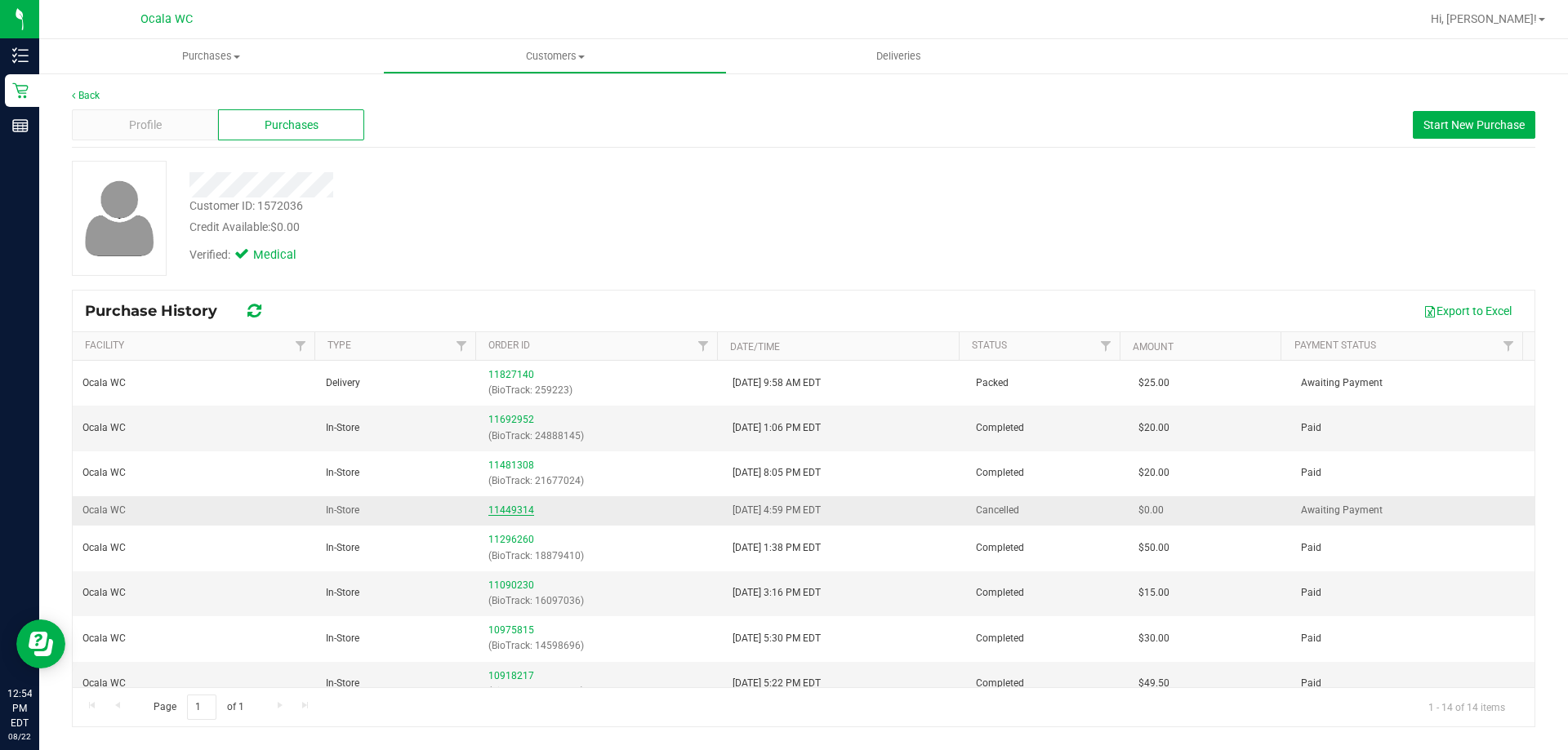
click at [505, 508] on link "11449314" at bounding box center [511, 510] width 46 height 11
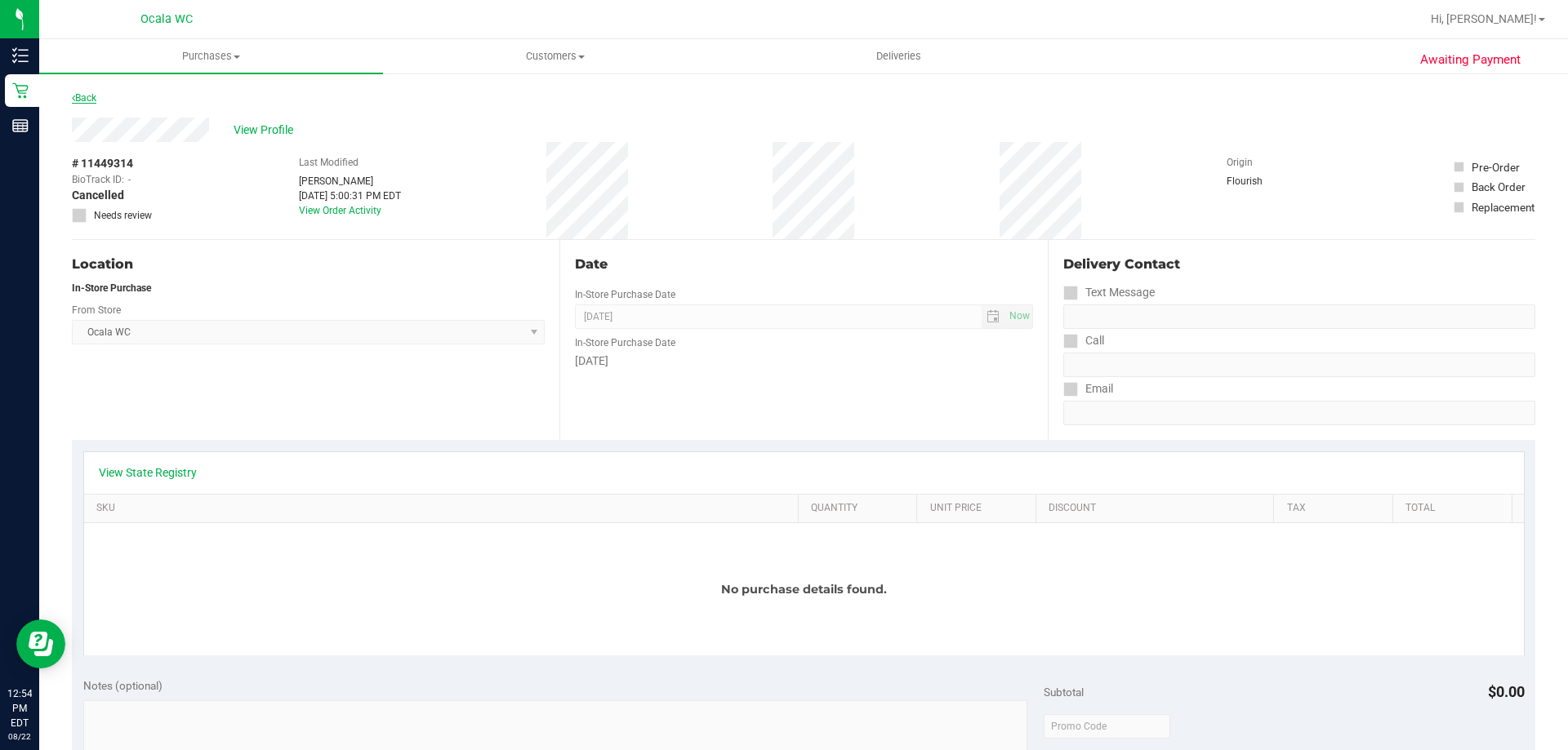
click at [93, 97] on link "Back" at bounding box center [84, 97] width 24 height 11
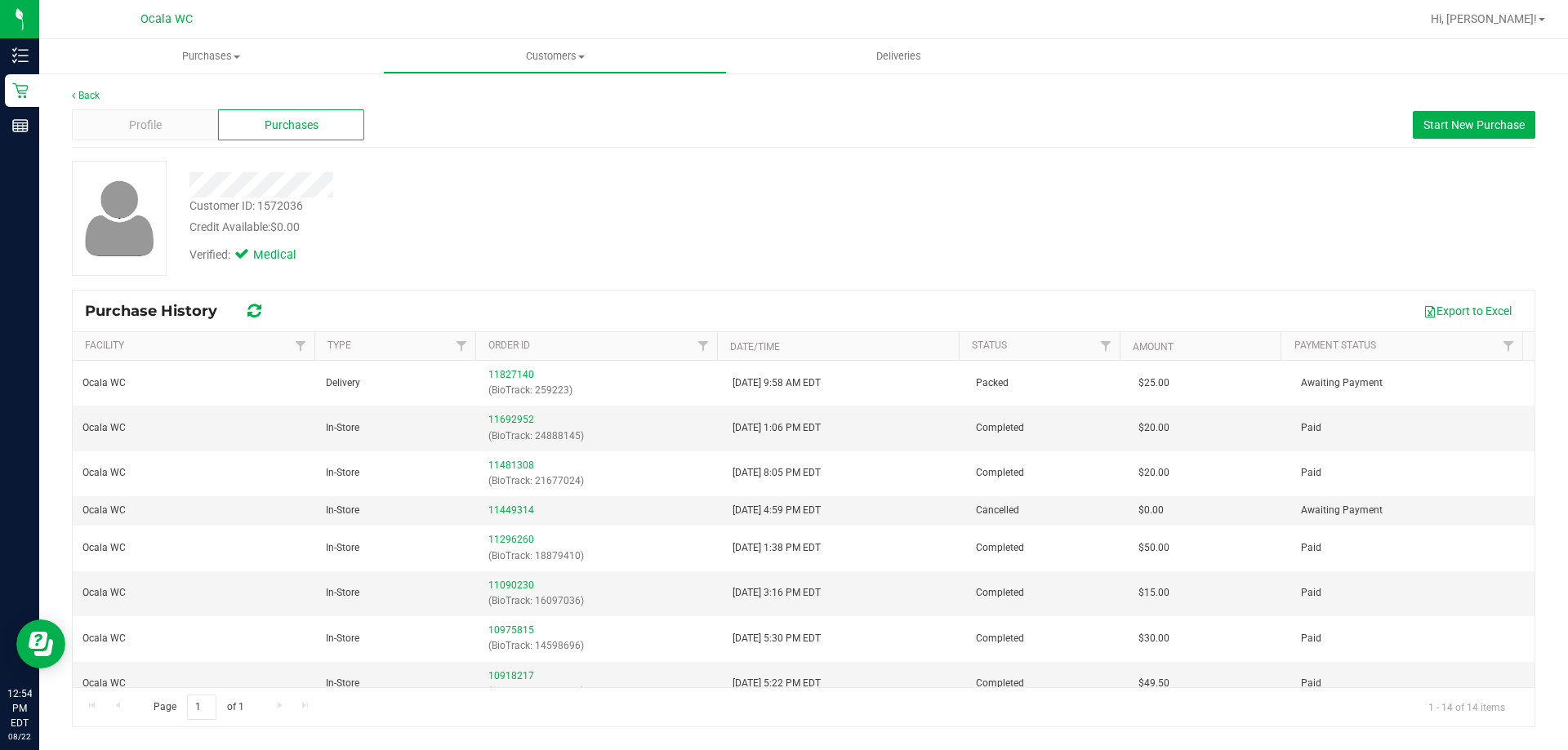
click at [641, 251] on div "Verified: Medical" at bounding box center [549, 254] width 744 height 36
